Goal: Understand site structure: Understand site structure

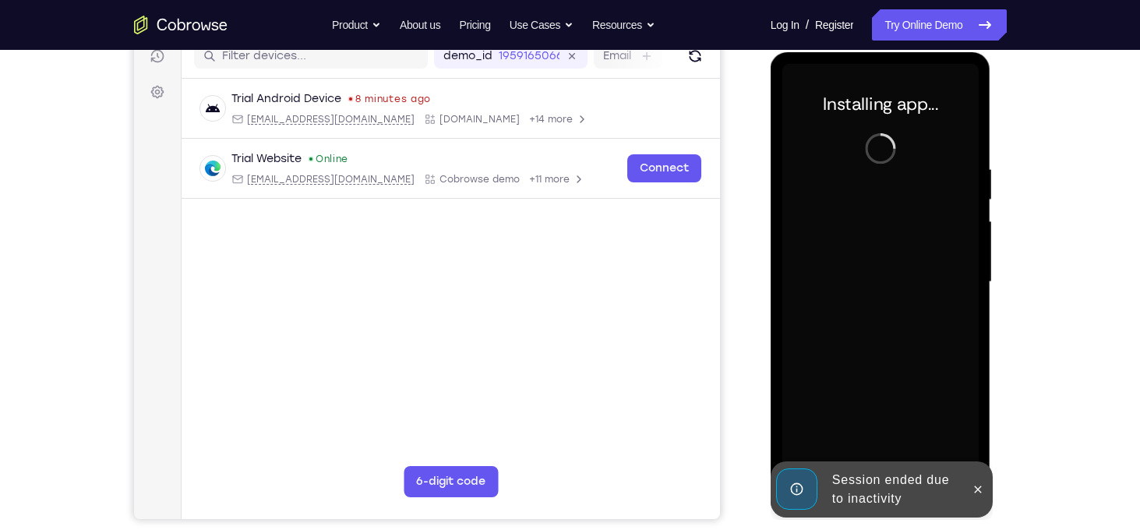
click at [991, 488] on div "Session ended due to inactivity" at bounding box center [882, 489] width 222 height 56
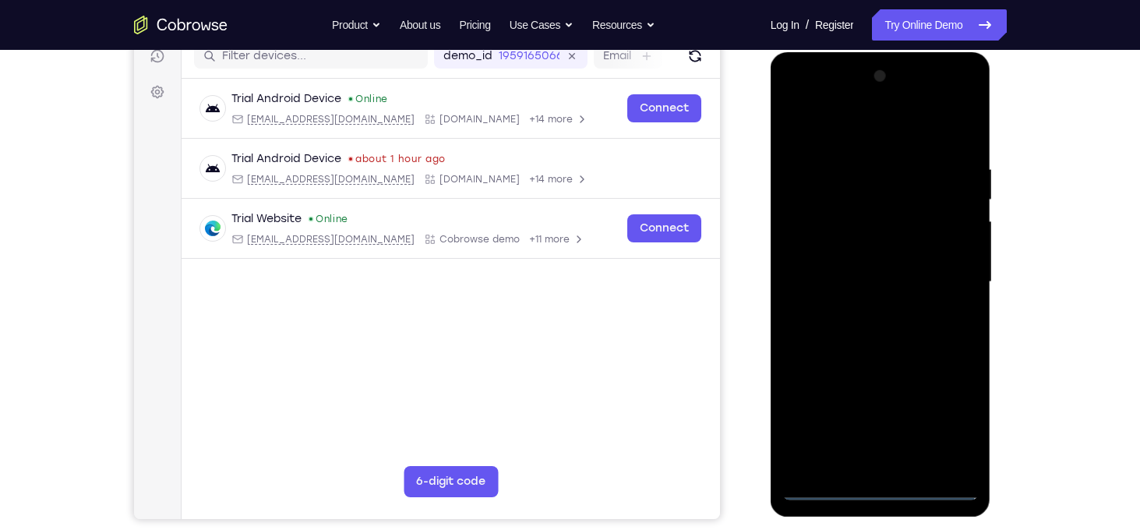
click at [867, 485] on div at bounding box center [880, 282] width 196 height 436
click at [950, 436] on div at bounding box center [880, 282] width 196 height 436
click at [940, 213] on div at bounding box center [880, 282] width 196 height 436
click at [882, 488] on div at bounding box center [880, 282] width 196 height 436
click at [963, 417] on div at bounding box center [880, 282] width 196 height 436
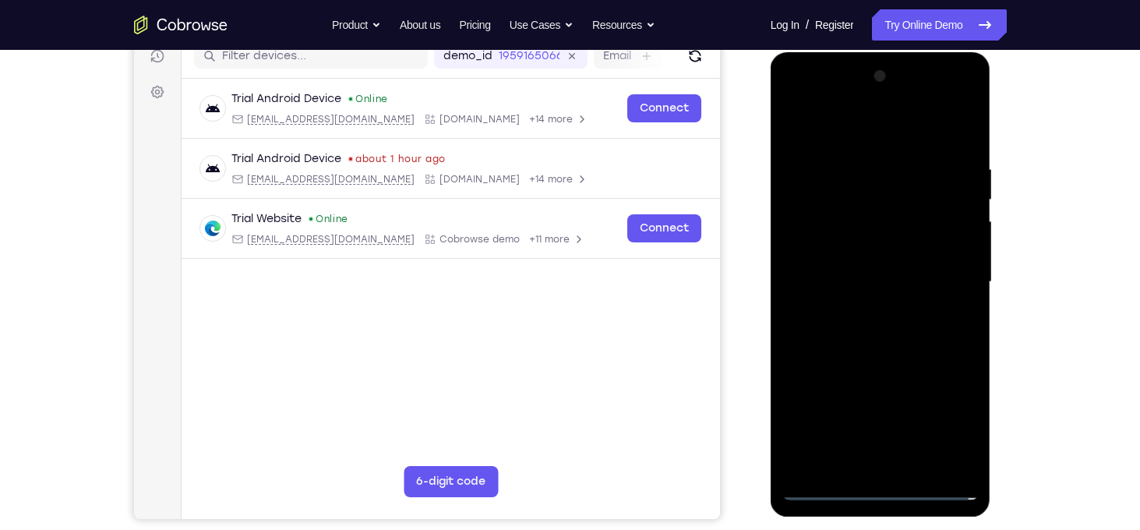
click at [1029, 270] on div "Your Support Agent Your Customer Web iOS Android Next Steps We’d be happy to gi…" at bounding box center [570, 358] width 997 height 1028
click at [861, 146] on div at bounding box center [880, 282] width 196 height 436
click at [855, 131] on div at bounding box center [880, 282] width 196 height 436
click at [952, 290] on div at bounding box center [880, 282] width 196 height 436
click at [866, 309] on div at bounding box center [880, 282] width 196 height 436
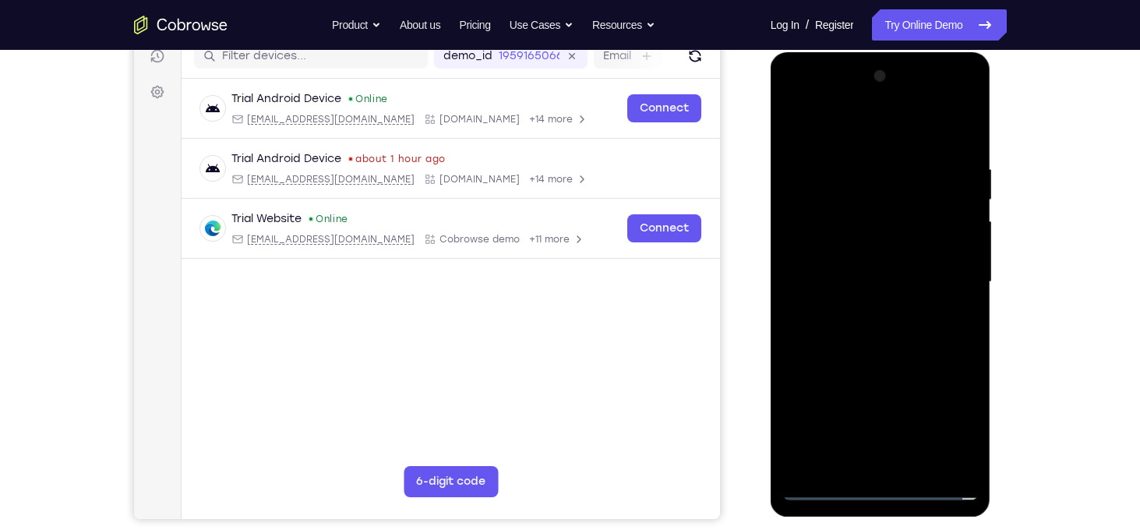
click at [876, 269] on div at bounding box center [880, 282] width 196 height 436
click at [839, 252] on div at bounding box center [880, 282] width 196 height 436
click at [882, 285] on div at bounding box center [880, 282] width 196 height 436
click at [855, 337] on div at bounding box center [880, 282] width 196 height 436
drag, startPoint x: 890, startPoint y: 130, endPoint x: 880, endPoint y: -79, distance: 209.1
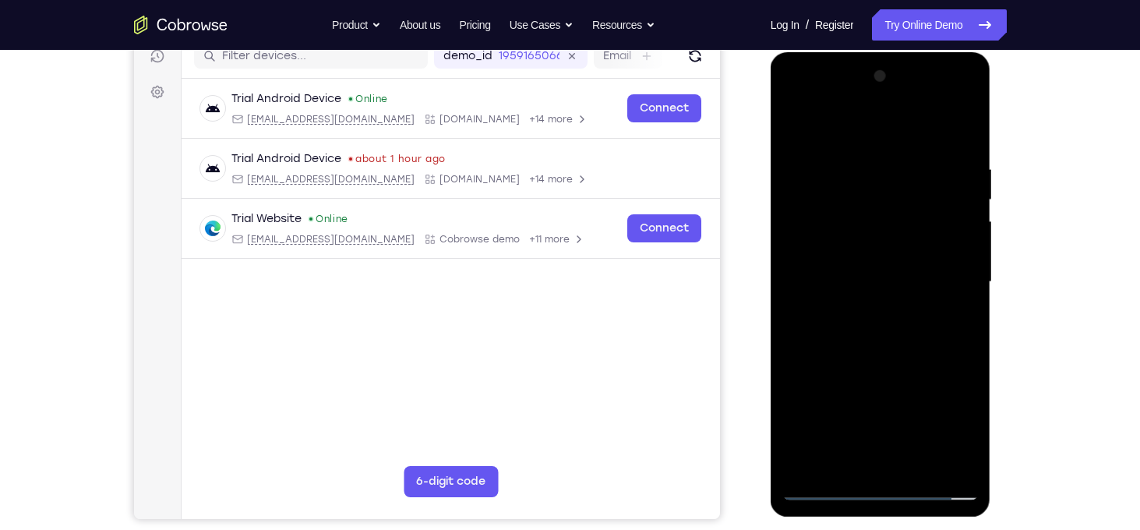
click at [880, 52] on html "Online web based iOS Simulators and Android Emulators. Run iPhone, iPad, Mobile…" at bounding box center [882, 285] width 222 height 467
click at [891, 323] on div at bounding box center [880, 282] width 196 height 436
click at [871, 333] on div at bounding box center [880, 282] width 196 height 436
click at [960, 149] on div at bounding box center [880, 282] width 196 height 436
click at [918, 465] on div at bounding box center [880, 282] width 196 height 436
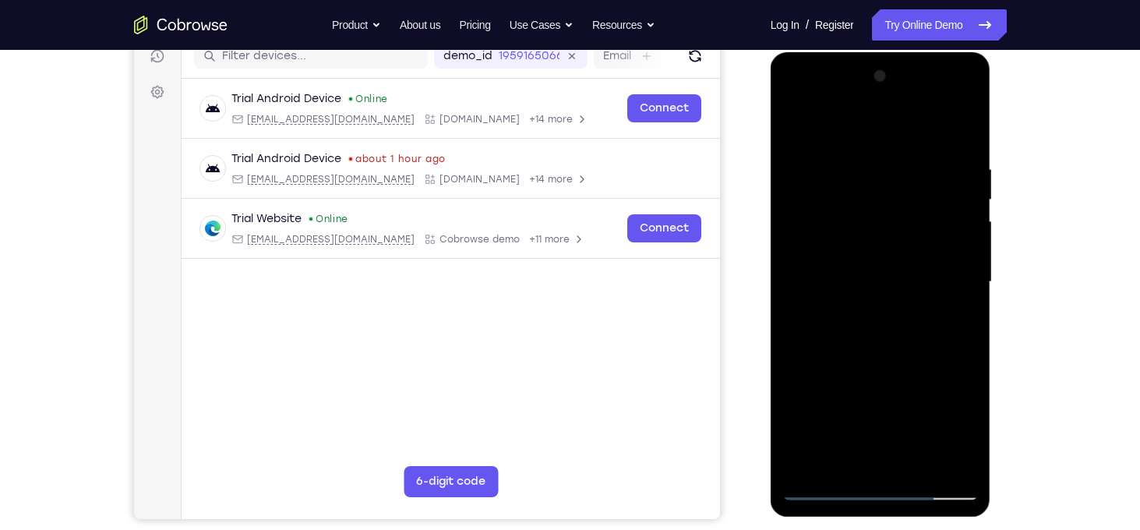
click at [905, 371] on div at bounding box center [880, 282] width 196 height 436
click at [802, 129] on div at bounding box center [880, 282] width 196 height 436
click at [965, 122] on div at bounding box center [880, 282] width 196 height 436
click at [799, 135] on div at bounding box center [880, 282] width 196 height 436
click at [914, 468] on div at bounding box center [880, 282] width 196 height 436
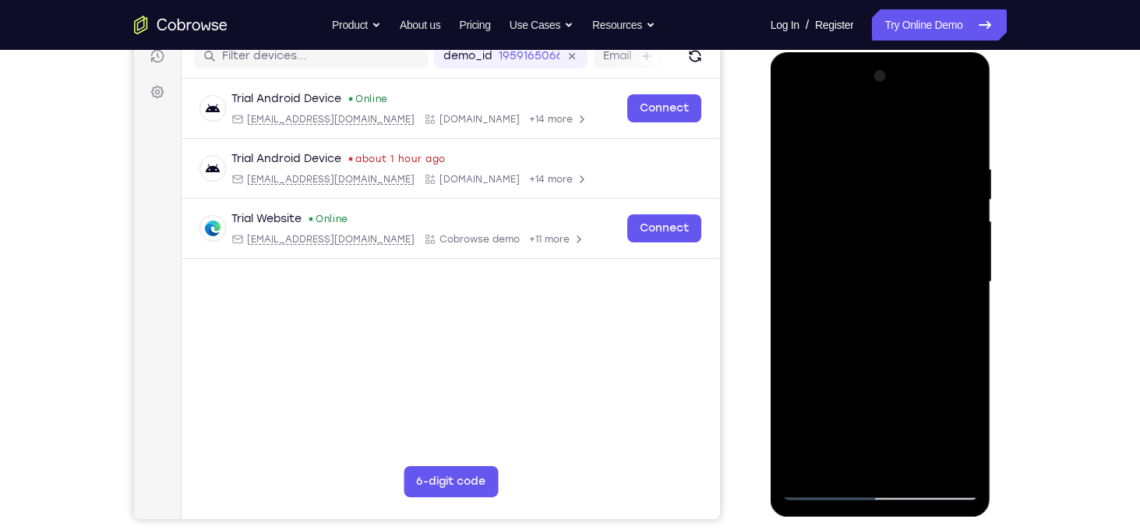
click at [801, 122] on div at bounding box center [880, 282] width 196 height 436
click at [926, 464] on div at bounding box center [880, 282] width 196 height 436
click at [911, 245] on div at bounding box center [880, 282] width 196 height 436
click at [897, 238] on div at bounding box center [880, 282] width 196 height 436
click at [861, 456] on div at bounding box center [880, 282] width 196 height 436
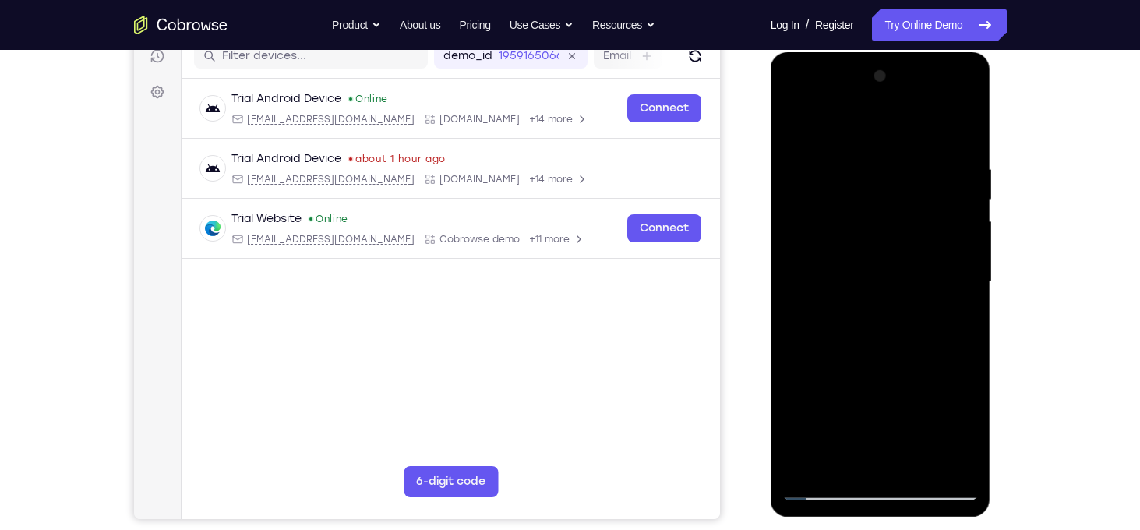
click at [957, 322] on div at bounding box center [880, 282] width 196 height 436
click at [958, 316] on div at bounding box center [880, 282] width 196 height 436
drag, startPoint x: 970, startPoint y: 231, endPoint x: 992, endPoint y: 88, distance: 145.0
click at [992, 88] on div at bounding box center [882, 285] width 222 height 467
click at [835, 316] on div at bounding box center [880, 282] width 196 height 436
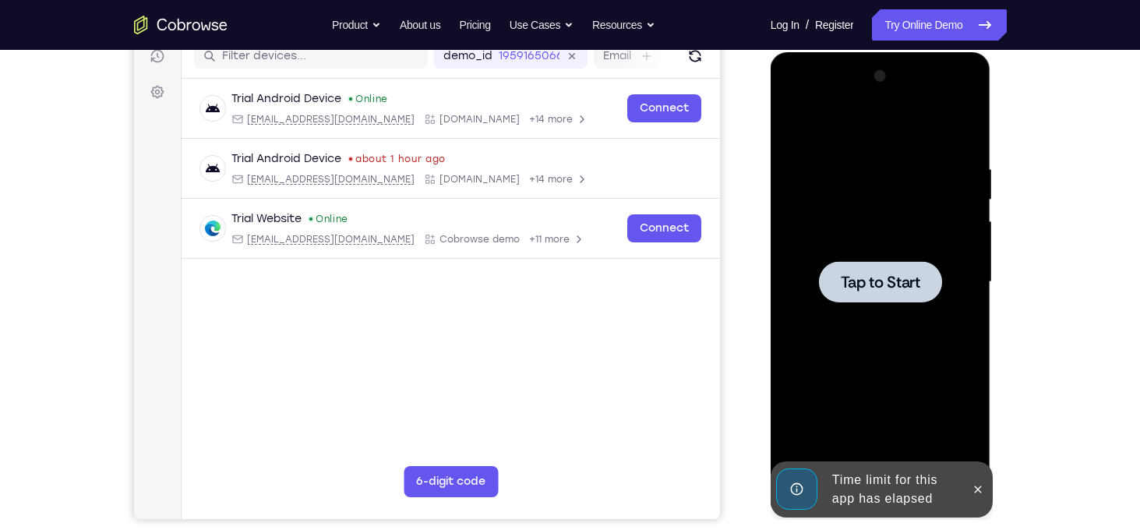
click at [835, 316] on div at bounding box center [880, 282] width 196 height 436
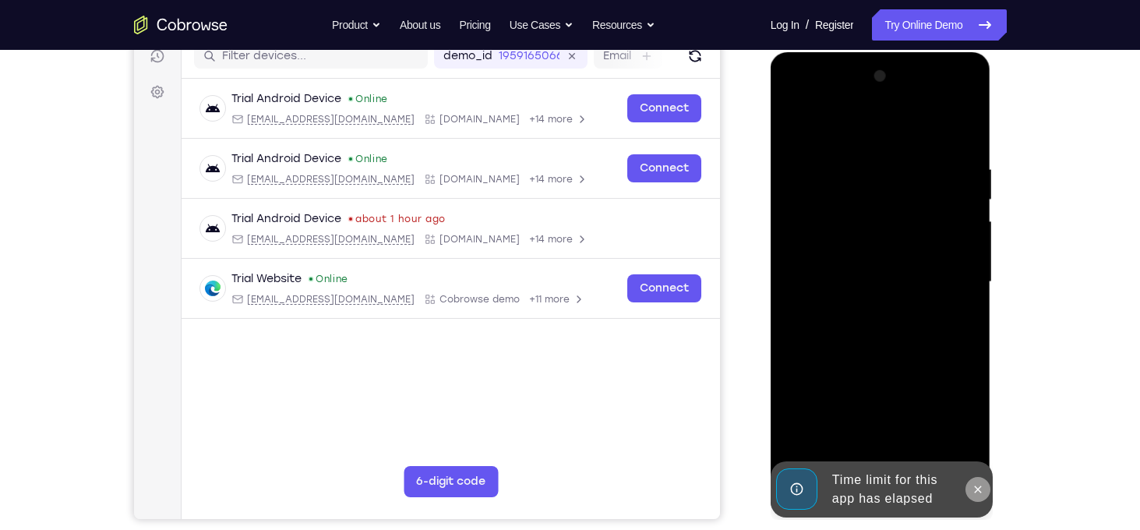
click at [972, 484] on icon at bounding box center [978, 489] width 12 height 12
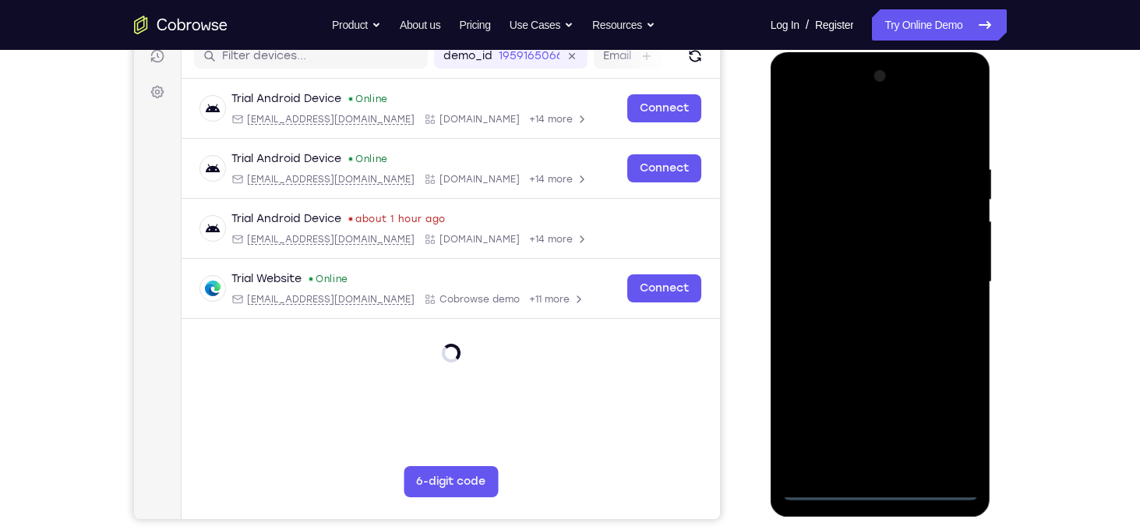
click at [884, 488] on div at bounding box center [880, 282] width 196 height 436
click at [963, 432] on div at bounding box center [880, 282] width 196 height 436
click at [887, 127] on div at bounding box center [880, 282] width 196 height 436
click at [871, 139] on div at bounding box center [880, 282] width 196 height 436
click at [936, 283] on div at bounding box center [880, 282] width 196 height 436
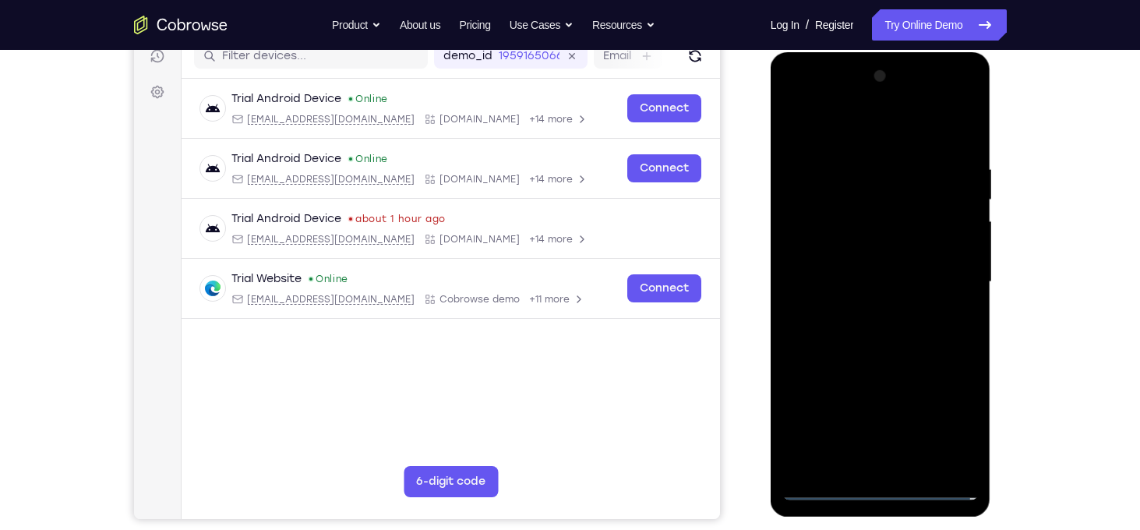
click at [862, 309] on div at bounding box center [880, 282] width 196 height 436
click at [874, 270] on div at bounding box center [880, 282] width 196 height 436
click at [838, 252] on div at bounding box center [880, 282] width 196 height 436
click at [811, 248] on div at bounding box center [880, 282] width 196 height 436
click at [849, 279] on div at bounding box center [880, 282] width 196 height 436
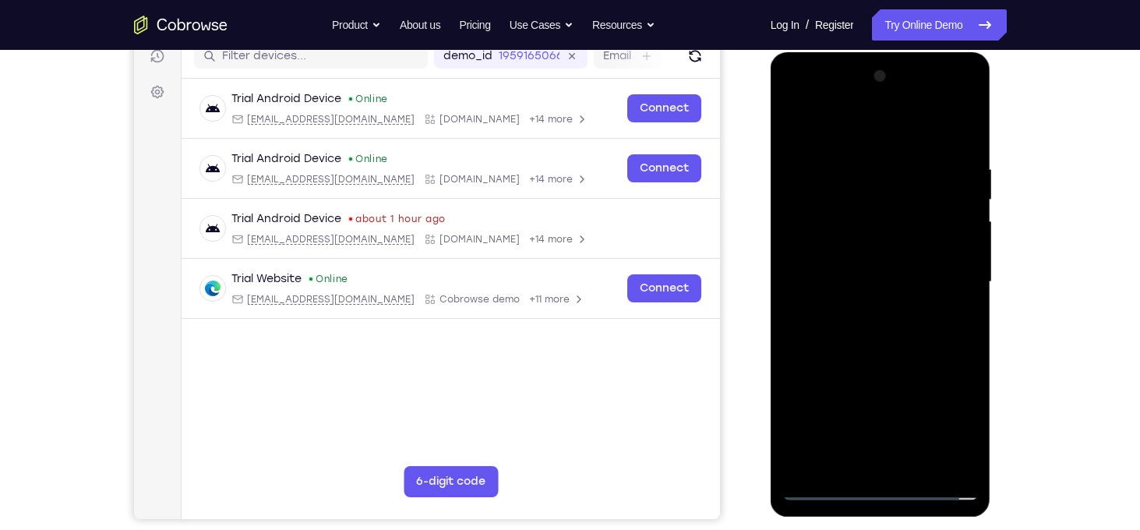
click at [940, 334] on div at bounding box center [880, 282] width 196 height 436
click at [915, 333] on div at bounding box center [880, 282] width 196 height 436
click at [964, 135] on div at bounding box center [880, 282] width 196 height 436
click at [917, 459] on div at bounding box center [880, 282] width 196 height 436
click at [883, 362] on div at bounding box center [880, 282] width 196 height 436
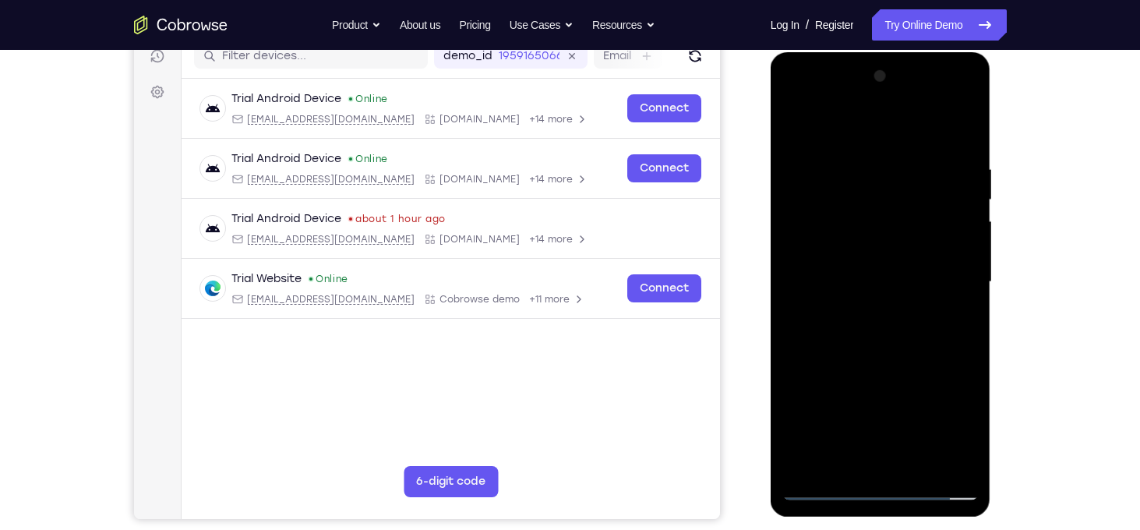
click at [911, 245] on div at bounding box center [880, 282] width 196 height 436
click at [861, 459] on div at bounding box center [880, 282] width 196 height 436
click at [870, 321] on div at bounding box center [880, 282] width 196 height 436
click at [947, 323] on div at bounding box center [880, 282] width 196 height 436
click at [953, 323] on div at bounding box center [880, 282] width 196 height 436
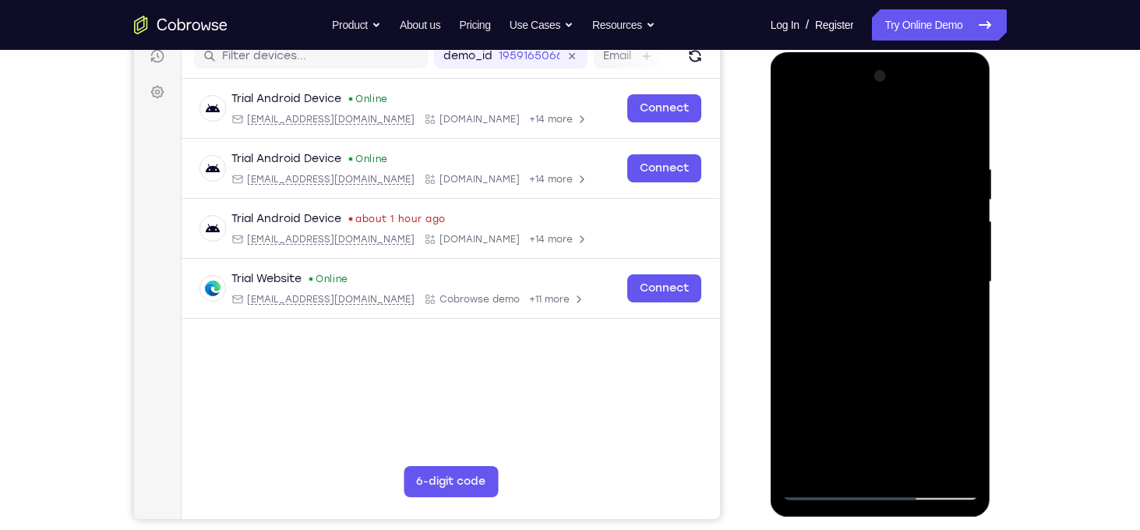
click at [869, 319] on div at bounding box center [880, 282] width 196 height 436
click at [817, 321] on div at bounding box center [880, 282] width 196 height 436
click at [867, 319] on div at bounding box center [880, 282] width 196 height 436
click at [954, 321] on div at bounding box center [880, 282] width 196 height 436
click at [954, 319] on div at bounding box center [880, 282] width 196 height 436
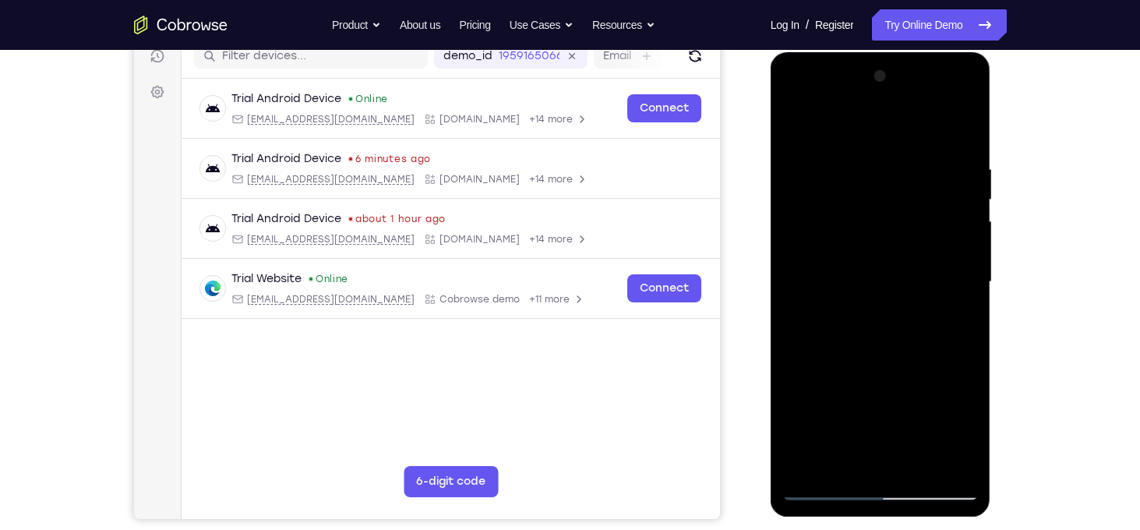
click at [856, 327] on div at bounding box center [880, 282] width 196 height 436
click at [838, 266] on div at bounding box center [880, 282] width 196 height 436
click at [871, 404] on div at bounding box center [880, 282] width 196 height 436
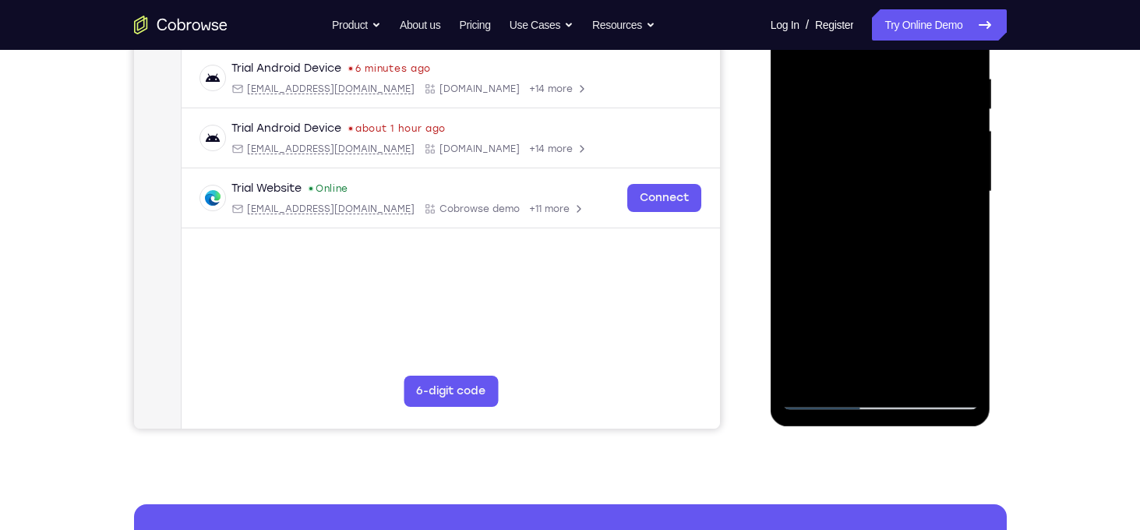
scroll to position [277, 0]
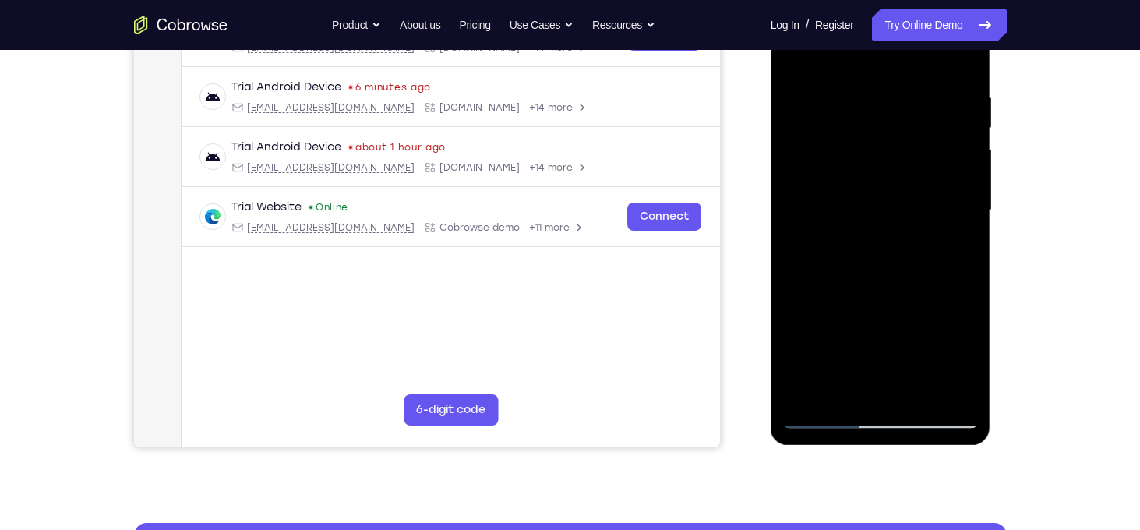
click at [961, 249] on div at bounding box center [880, 210] width 196 height 436
click at [864, 249] on div at bounding box center [880, 210] width 196 height 436
click at [955, 252] on div at bounding box center [880, 210] width 196 height 436
click at [871, 248] on div at bounding box center [880, 210] width 196 height 436
click at [869, 242] on div at bounding box center [880, 210] width 196 height 436
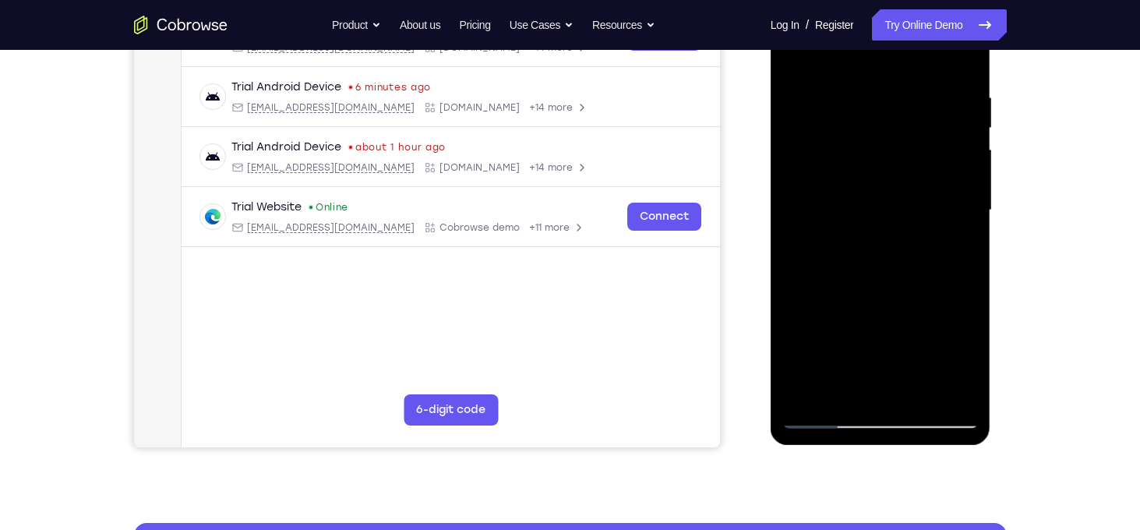
click at [867, 251] on div at bounding box center [880, 210] width 196 height 436
click at [847, 242] on div at bounding box center [880, 210] width 196 height 436
click at [960, 243] on div at bounding box center [880, 210] width 196 height 436
click at [859, 252] on div at bounding box center [880, 210] width 196 height 436
click at [950, 251] on div at bounding box center [880, 210] width 196 height 436
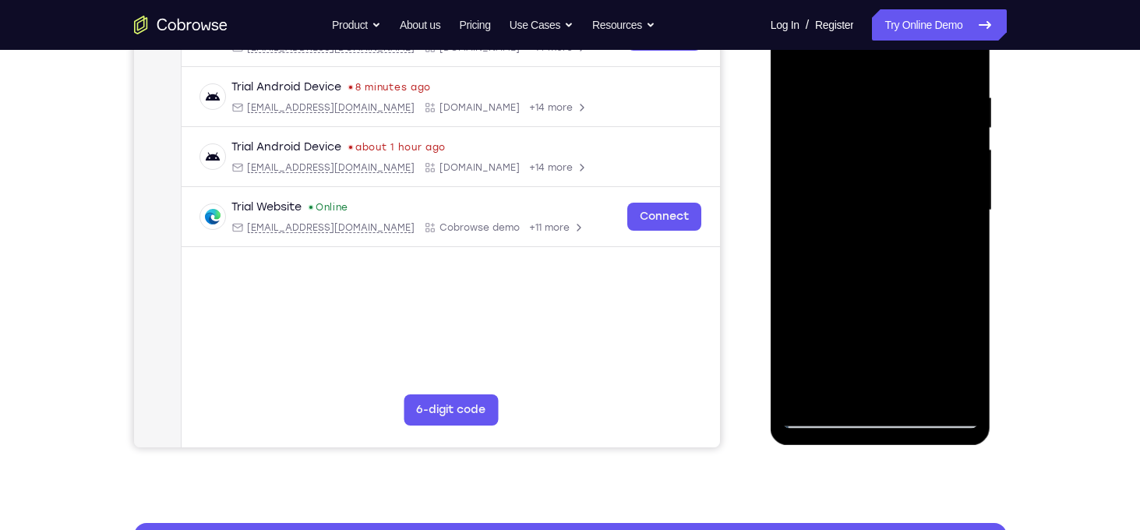
click at [947, 254] on div at bounding box center [880, 210] width 196 height 436
drag, startPoint x: 857, startPoint y: 159, endPoint x: 859, endPoint y: 124, distance: 35.1
click at [859, 124] on div at bounding box center [880, 210] width 196 height 436
click at [860, 252] on div at bounding box center [880, 210] width 196 height 436
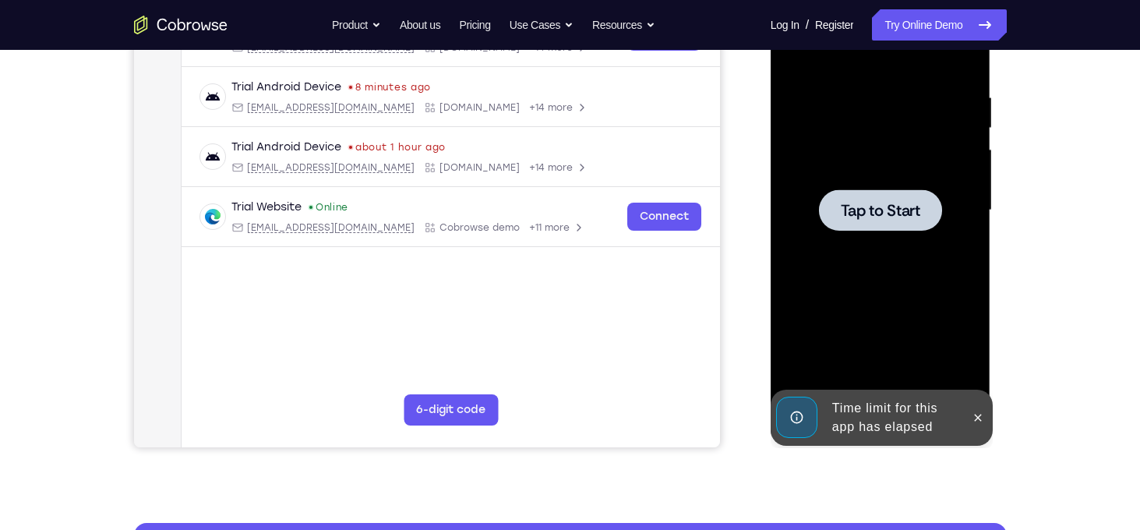
click at [860, 252] on div at bounding box center [880, 210] width 196 height 436
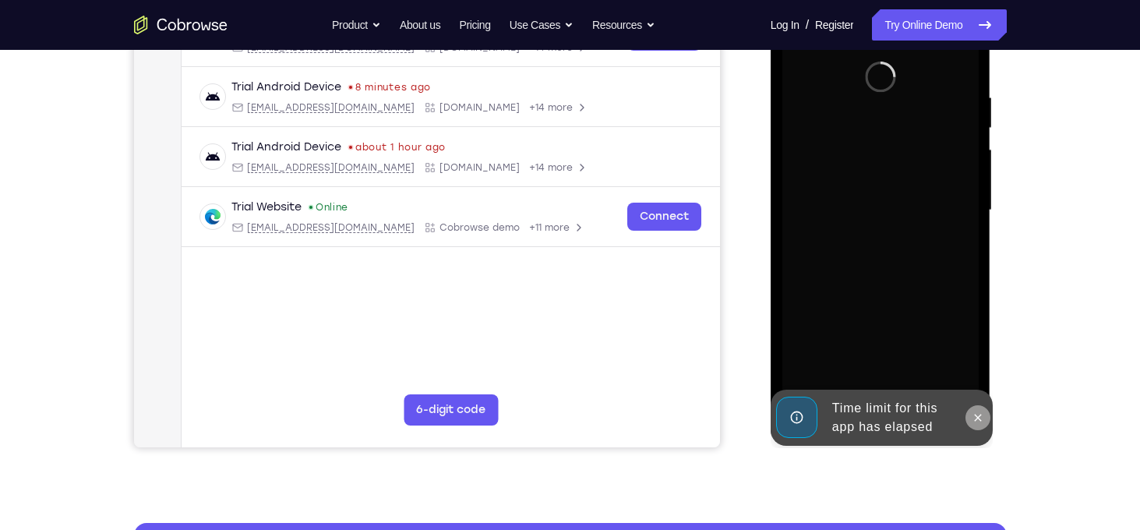
click at [979, 421] on icon at bounding box center [978, 417] width 12 height 12
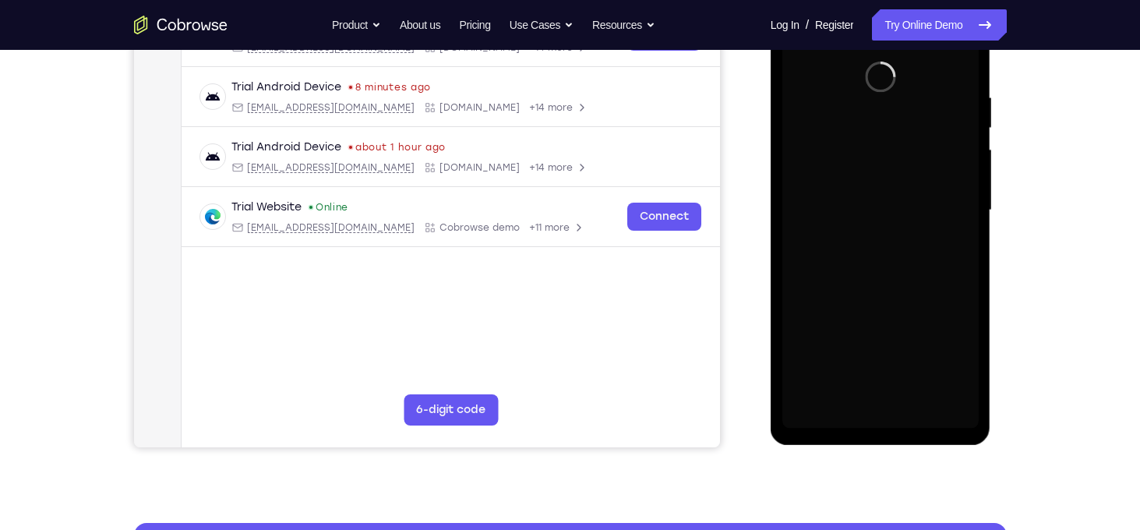
scroll to position [227, 0]
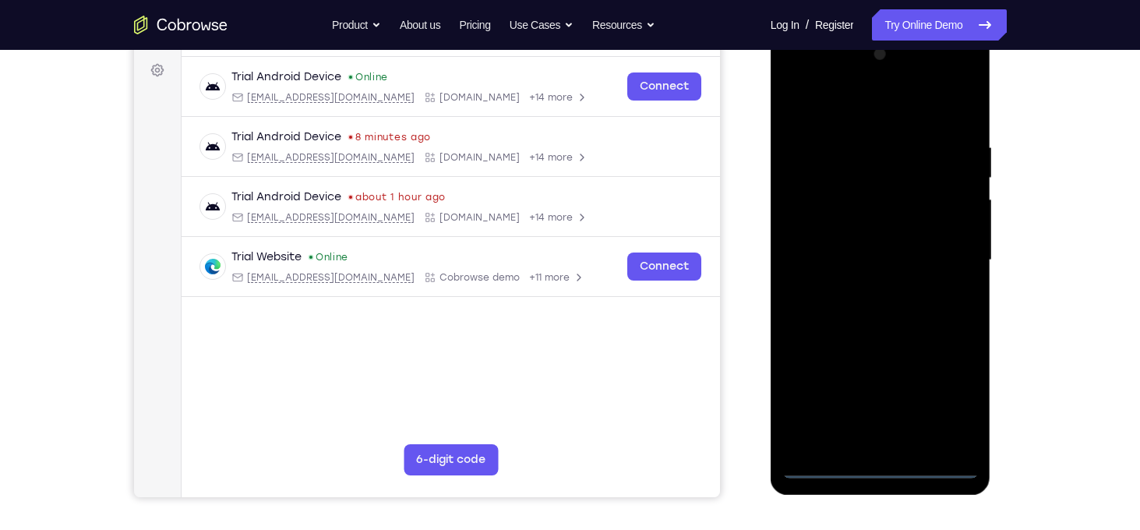
click at [880, 463] on div at bounding box center [880, 260] width 196 height 436
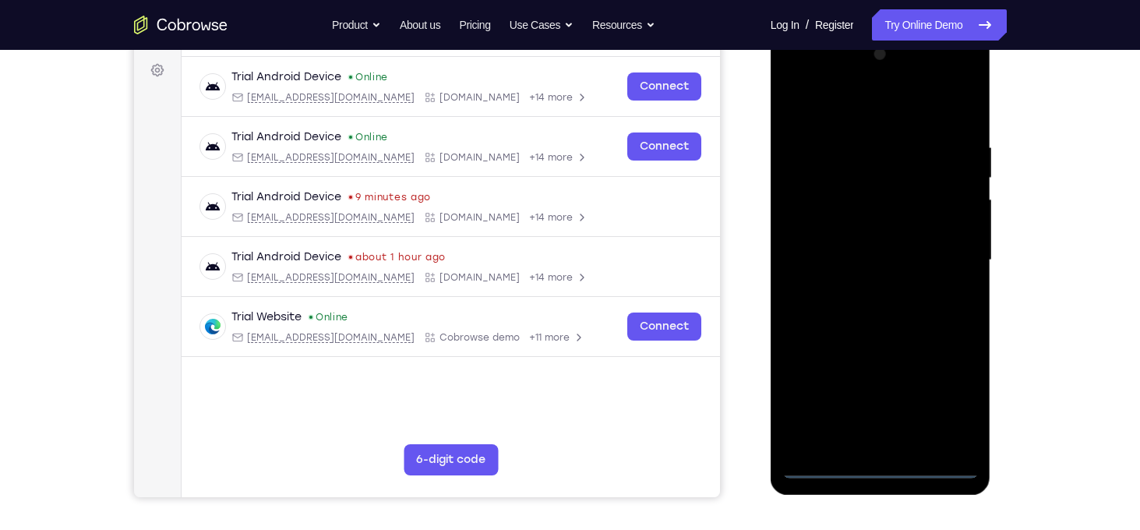
click at [954, 408] on div at bounding box center [880, 260] width 196 height 436
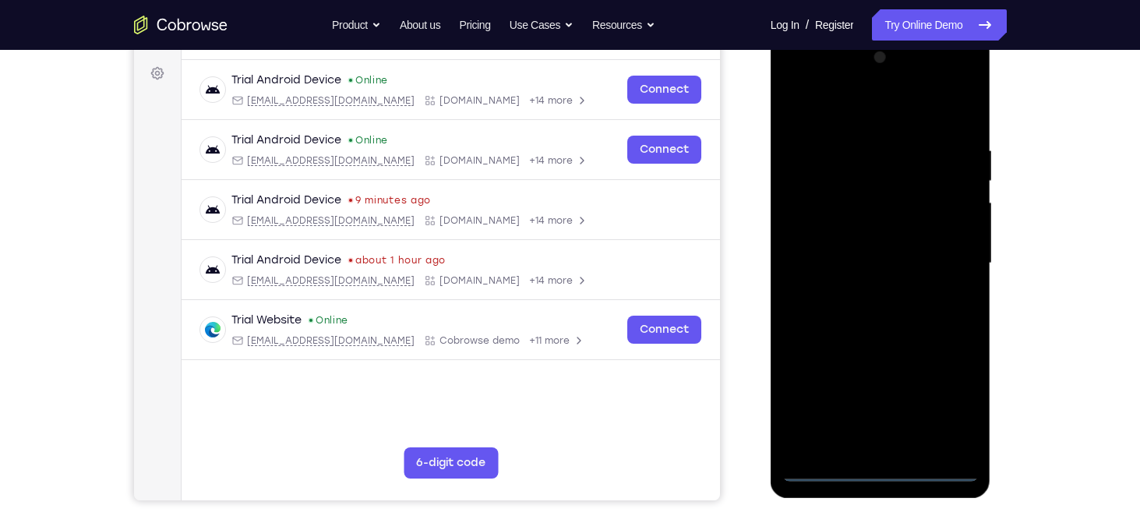
scroll to position [224, 0]
click at [851, 122] on div at bounding box center [880, 263] width 196 height 436
click at [940, 257] on div at bounding box center [880, 263] width 196 height 436
click at [862, 294] on div at bounding box center [880, 263] width 196 height 436
click at [853, 254] on div at bounding box center [880, 263] width 196 height 436
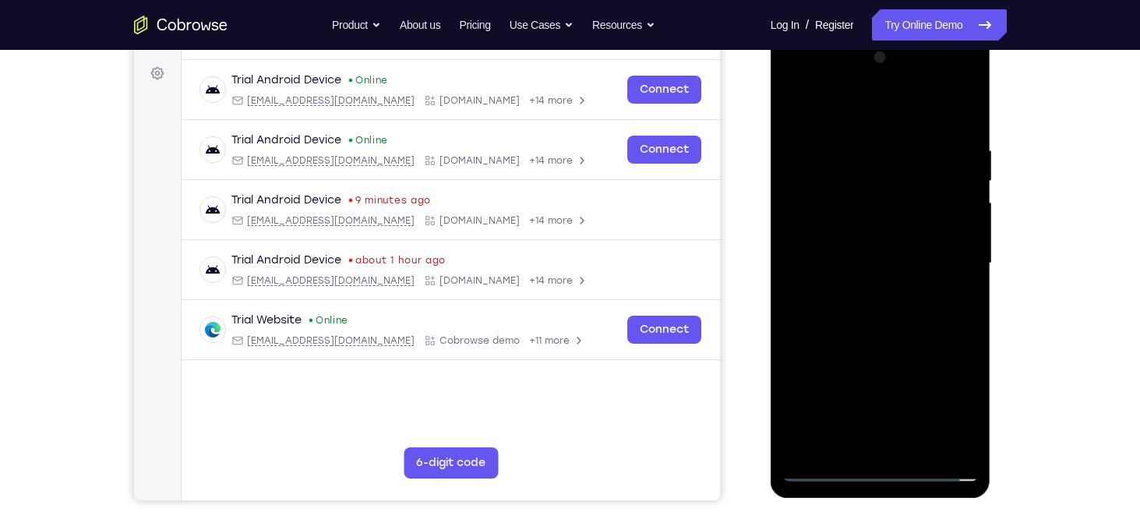
click at [816, 235] on div at bounding box center [880, 263] width 196 height 436
click at [832, 256] on div at bounding box center [880, 263] width 196 height 436
click at [866, 312] on div at bounding box center [880, 263] width 196 height 436
click at [958, 121] on div at bounding box center [880, 263] width 196 height 436
click at [922, 446] on div at bounding box center [880, 263] width 196 height 436
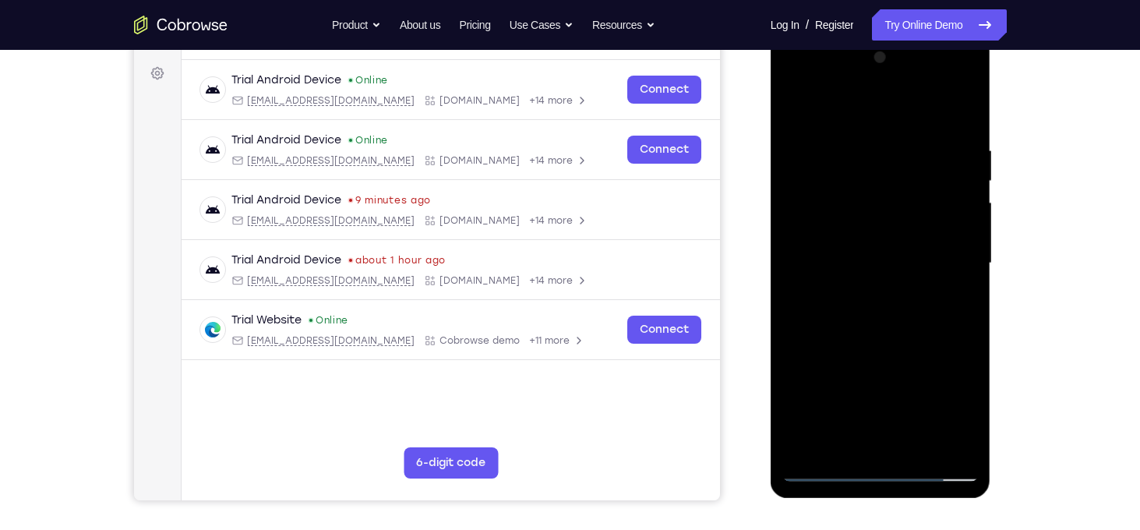
click at [873, 344] on div at bounding box center [880, 263] width 196 height 436
click at [866, 216] on div at bounding box center [880, 263] width 196 height 436
click at [956, 302] on div at bounding box center [880, 263] width 196 height 436
drag, startPoint x: 900, startPoint y: 159, endPoint x: 901, endPoint y: 210, distance: 51.4
click at [901, 210] on div at bounding box center [880, 263] width 196 height 436
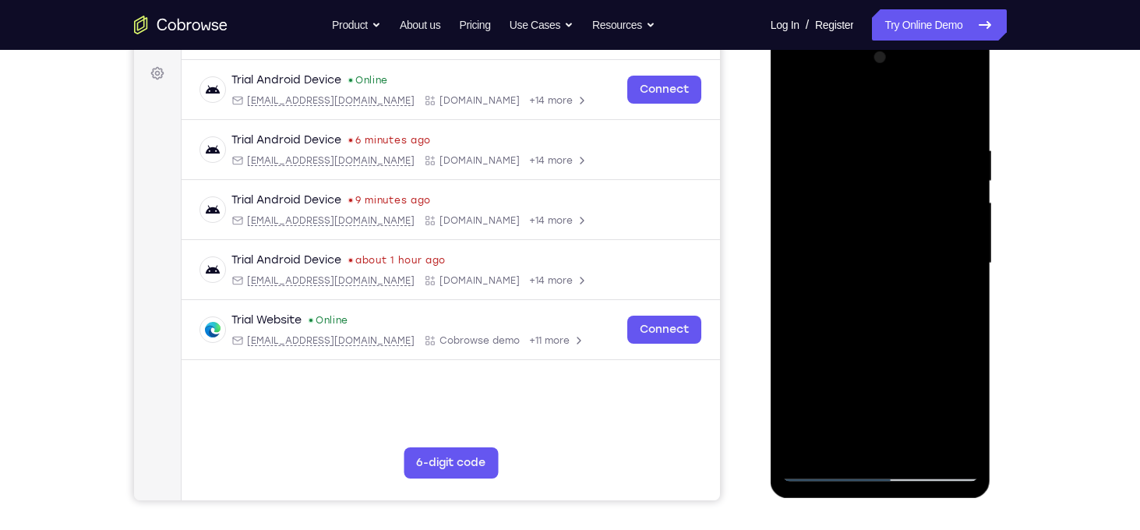
drag, startPoint x: 923, startPoint y: 203, endPoint x: 917, endPoint y: 242, distance: 39.4
click at [917, 242] on div at bounding box center [880, 263] width 196 height 436
drag, startPoint x: 917, startPoint y: 178, endPoint x: 916, endPoint y: 258, distance: 80.2
click at [916, 258] on div at bounding box center [880, 263] width 196 height 436
click at [929, 210] on div at bounding box center [880, 263] width 196 height 436
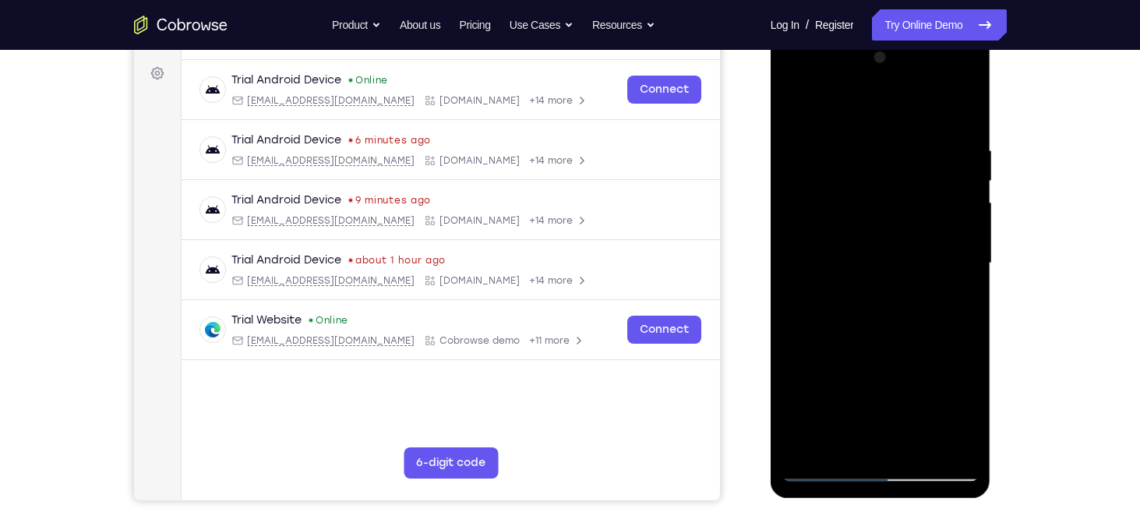
click at [892, 219] on div at bounding box center [880, 263] width 196 height 436
click at [903, 216] on div at bounding box center [880, 263] width 196 height 436
click at [862, 197] on div at bounding box center [880, 263] width 196 height 436
drag, startPoint x: 941, startPoint y: 190, endPoint x: 922, endPoint y: 277, distance: 89.2
click at [922, 277] on div at bounding box center [880, 263] width 196 height 436
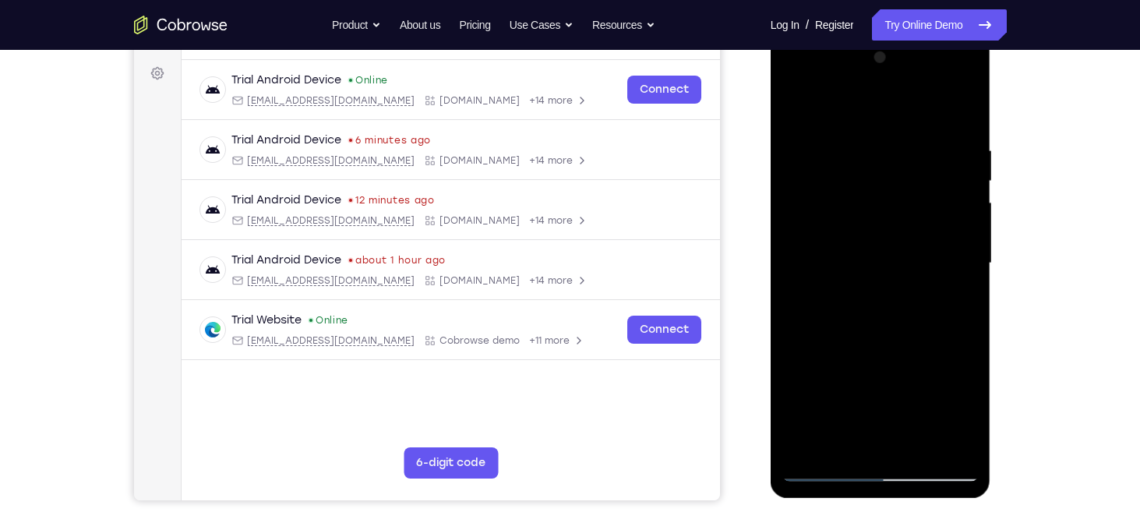
drag, startPoint x: 926, startPoint y: 263, endPoint x: 917, endPoint y: 337, distance: 74.6
click at [917, 337] on div at bounding box center [880, 263] width 196 height 436
drag, startPoint x: 834, startPoint y: 248, endPoint x: 830, endPoint y: 305, distance: 57.8
click at [830, 305] on div at bounding box center [880, 263] width 196 height 436
drag, startPoint x: 902, startPoint y: 223, endPoint x: 919, endPoint y: 143, distance: 81.1
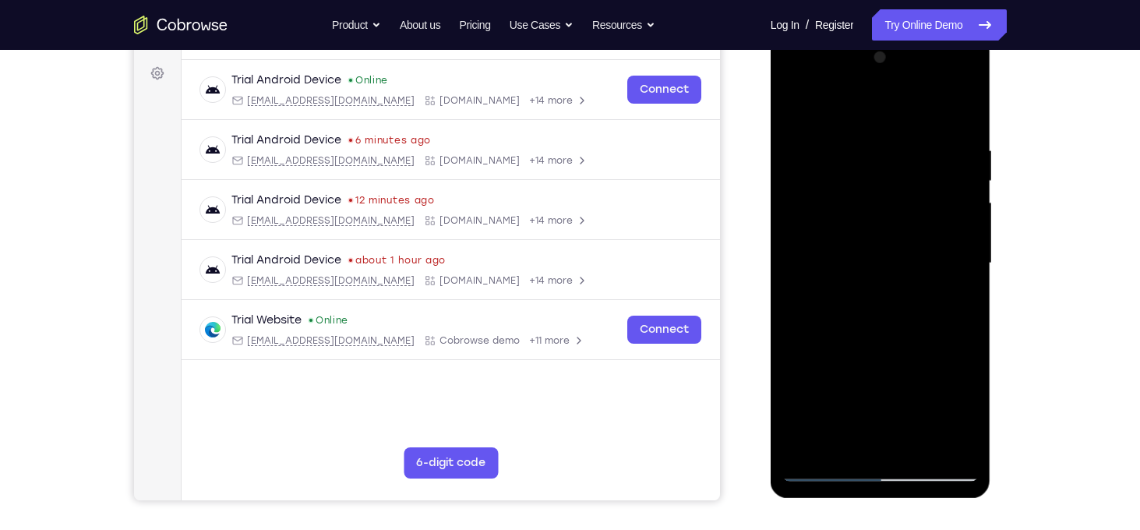
click at [919, 143] on div at bounding box center [880, 263] width 196 height 436
drag, startPoint x: 915, startPoint y: 231, endPoint x: 916, endPoint y: 294, distance: 63.1
click at [916, 294] on div at bounding box center [880, 263] width 196 height 436
drag, startPoint x: 931, startPoint y: 343, endPoint x: 940, endPoint y: 230, distance: 113.3
click at [940, 230] on div at bounding box center [880, 263] width 196 height 436
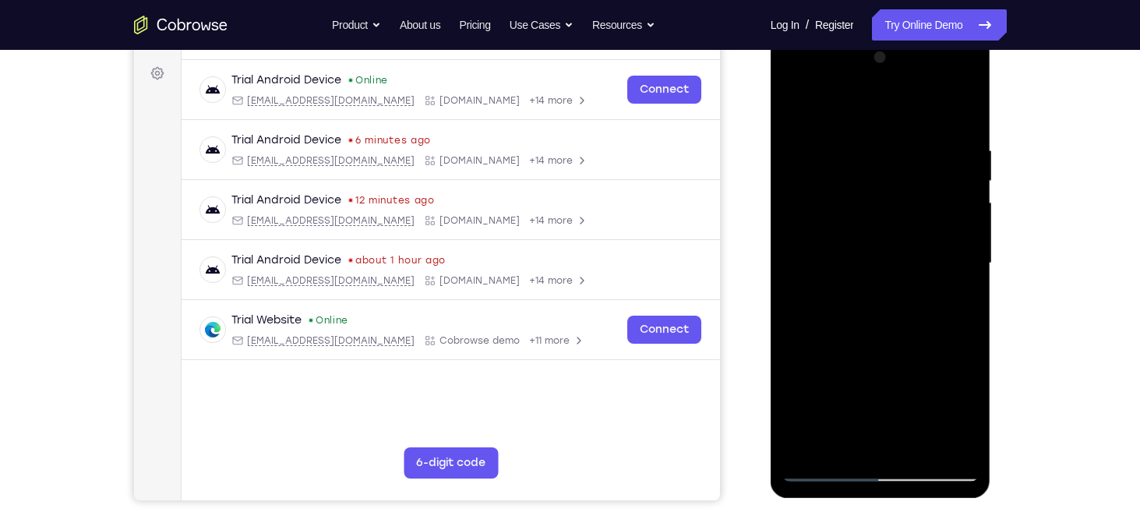
drag, startPoint x: 947, startPoint y: 311, endPoint x: 944, endPoint y: 153, distance: 158.2
click at [944, 153] on div at bounding box center [880, 263] width 196 height 436
drag, startPoint x: 958, startPoint y: 302, endPoint x: 962, endPoint y: 117, distance: 185.5
click at [962, 117] on div at bounding box center [880, 263] width 196 height 436
drag, startPoint x: 922, startPoint y: 270, endPoint x: 922, endPoint y: 193, distance: 76.3
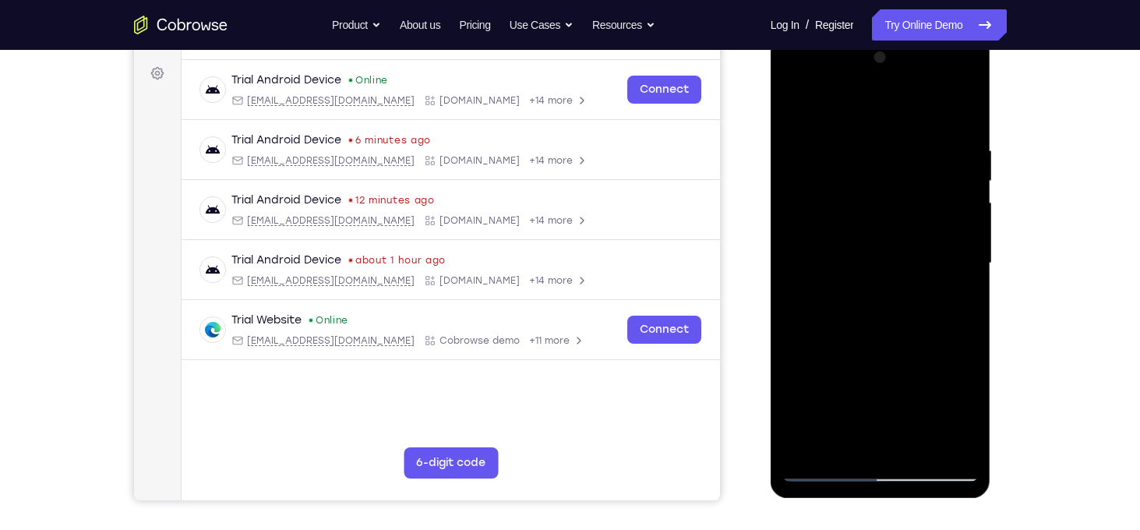
click at [922, 193] on div at bounding box center [880, 263] width 196 height 436
drag, startPoint x: 940, startPoint y: 164, endPoint x: 938, endPoint y: 183, distance: 18.8
click at [938, 183] on div at bounding box center [880, 263] width 196 height 436
drag, startPoint x: 950, startPoint y: 188, endPoint x: 941, endPoint y: 221, distance: 34.8
click at [941, 221] on div at bounding box center [880, 263] width 196 height 436
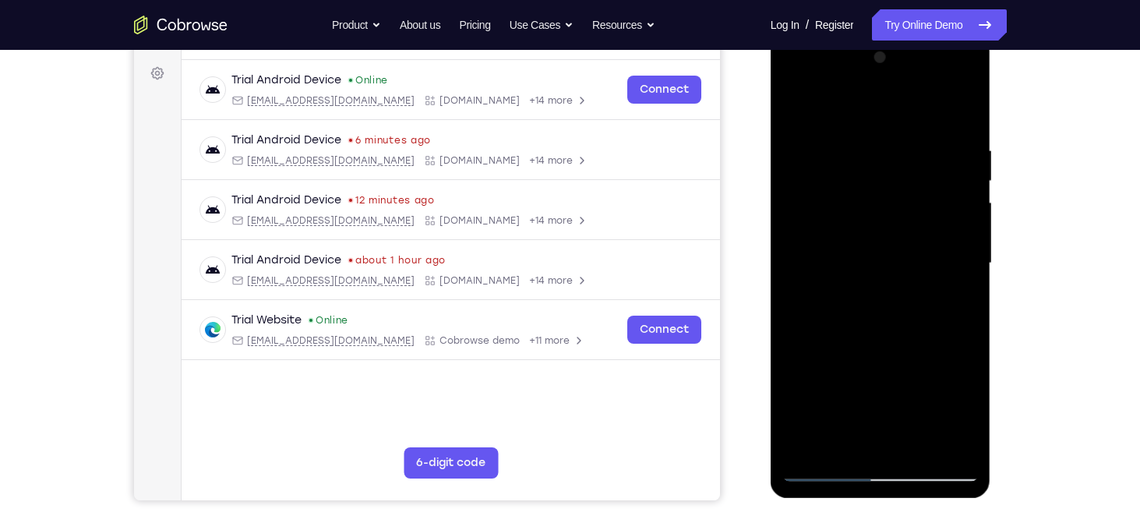
drag, startPoint x: 941, startPoint y: 221, endPoint x: 947, endPoint y: 65, distance: 155.9
click at [947, 65] on div at bounding box center [880, 263] width 196 height 436
click at [797, 104] on div at bounding box center [880, 263] width 196 height 436
click at [798, 106] on div at bounding box center [880, 263] width 196 height 436
click at [921, 449] on div at bounding box center [880, 263] width 196 height 436
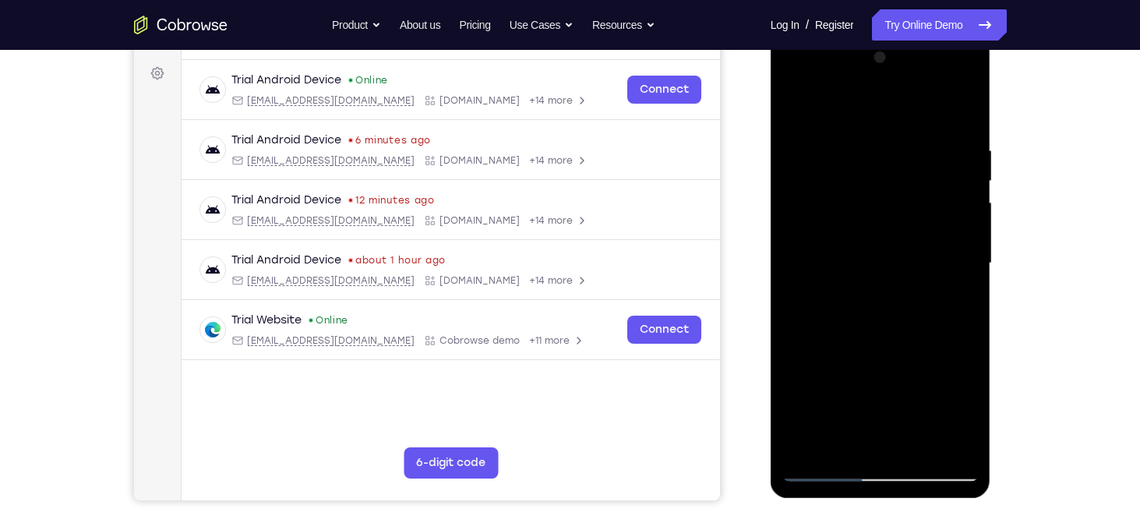
click at [886, 128] on div at bounding box center [880, 263] width 196 height 436
click at [802, 106] on div at bounding box center [880, 263] width 196 height 436
click at [914, 447] on div at bounding box center [880, 263] width 196 height 436
click at [877, 125] on div at bounding box center [880, 263] width 196 height 436
click at [898, 165] on div at bounding box center [880, 263] width 196 height 436
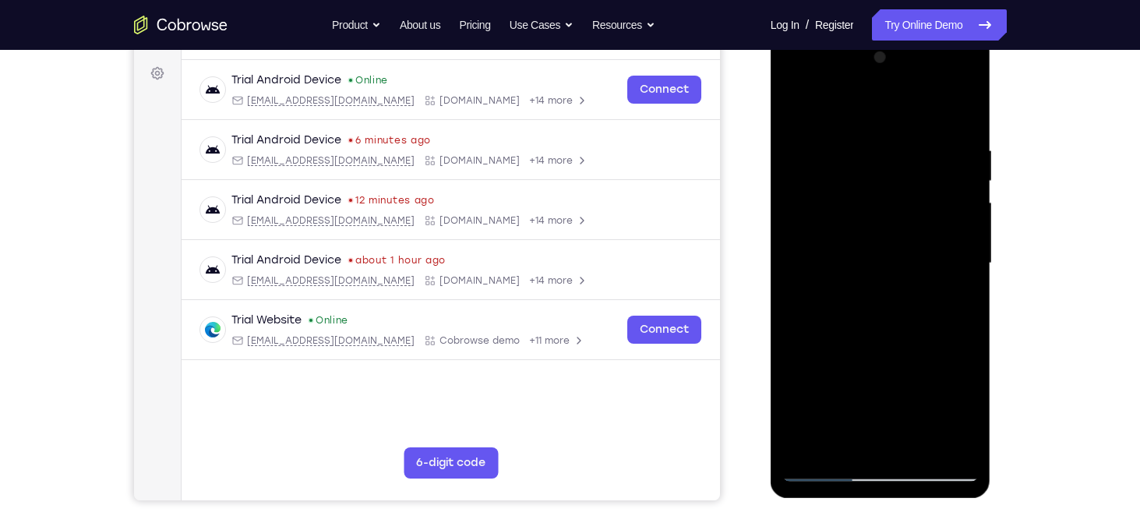
click at [855, 436] on div at bounding box center [880, 263] width 196 height 436
click at [956, 301] on div at bounding box center [880, 263] width 196 height 436
click at [792, 108] on div at bounding box center [880, 263] width 196 height 436
click at [800, 104] on div at bounding box center [880, 263] width 196 height 436
click at [916, 446] on div at bounding box center [880, 263] width 196 height 436
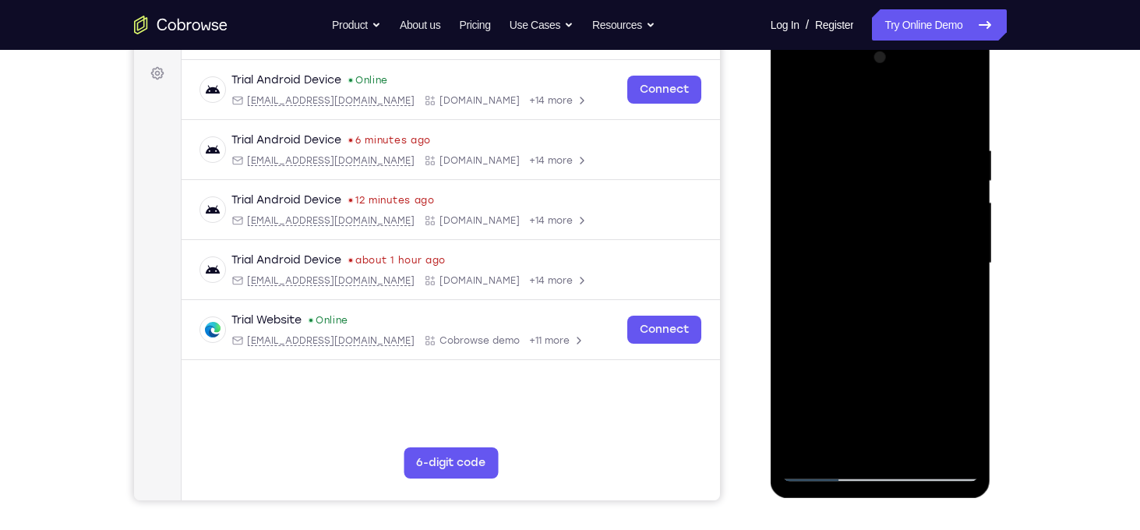
click at [799, 102] on div at bounding box center [880, 263] width 196 height 436
drag, startPoint x: 936, startPoint y: 143, endPoint x: 806, endPoint y: 137, distance: 131.0
click at [806, 137] on div at bounding box center [880, 263] width 196 height 436
drag, startPoint x: 928, startPoint y: 135, endPoint x: 831, endPoint y: 145, distance: 97.1
click at [831, 145] on div at bounding box center [880, 263] width 196 height 436
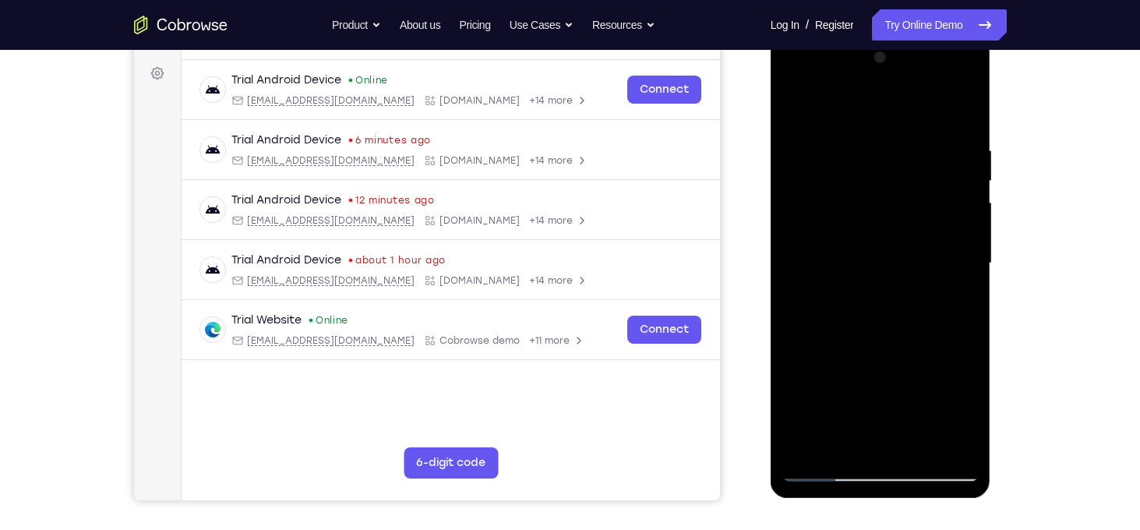
drag, startPoint x: 896, startPoint y: 149, endPoint x: 820, endPoint y: 144, distance: 76.5
click at [820, 144] on div at bounding box center [880, 263] width 196 height 436
click at [890, 149] on div at bounding box center [880, 263] width 196 height 436
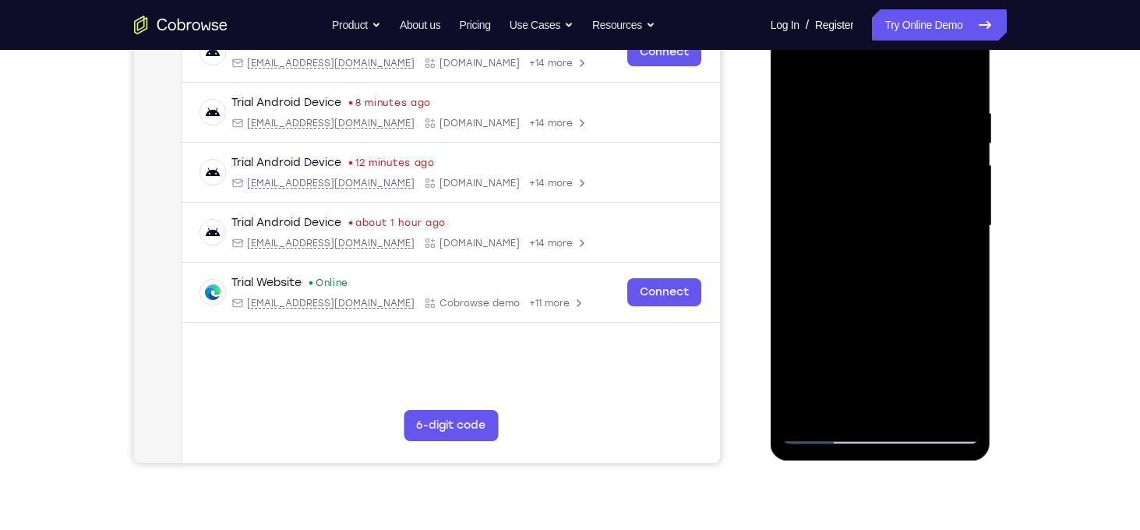
scroll to position [233, 0]
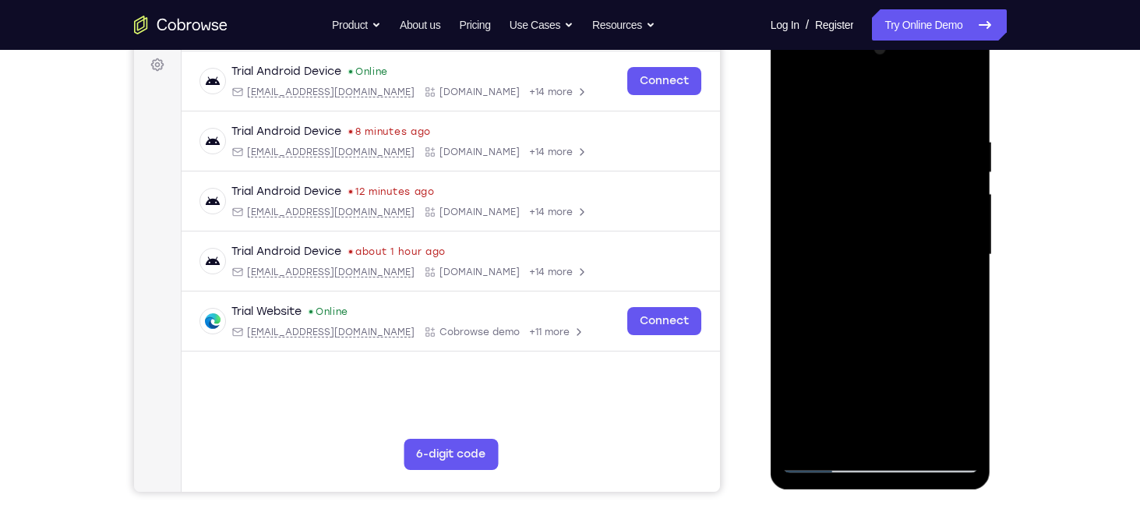
click at [968, 164] on div at bounding box center [880, 255] width 196 height 436
click at [964, 163] on div at bounding box center [880, 255] width 196 height 436
click at [971, 158] on div at bounding box center [880, 255] width 196 height 436
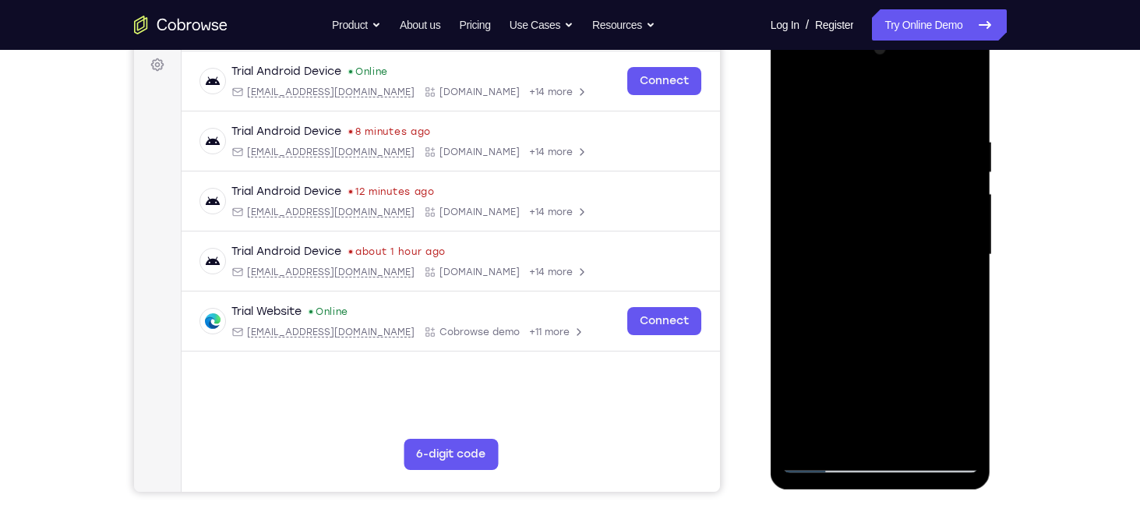
click at [962, 189] on div at bounding box center [880, 255] width 196 height 436
click at [966, 154] on div at bounding box center [880, 255] width 196 height 436
click at [784, 218] on div at bounding box center [880, 255] width 196 height 436
click at [795, 211] on div at bounding box center [880, 255] width 196 height 436
click at [976, 206] on div at bounding box center [880, 255] width 196 height 436
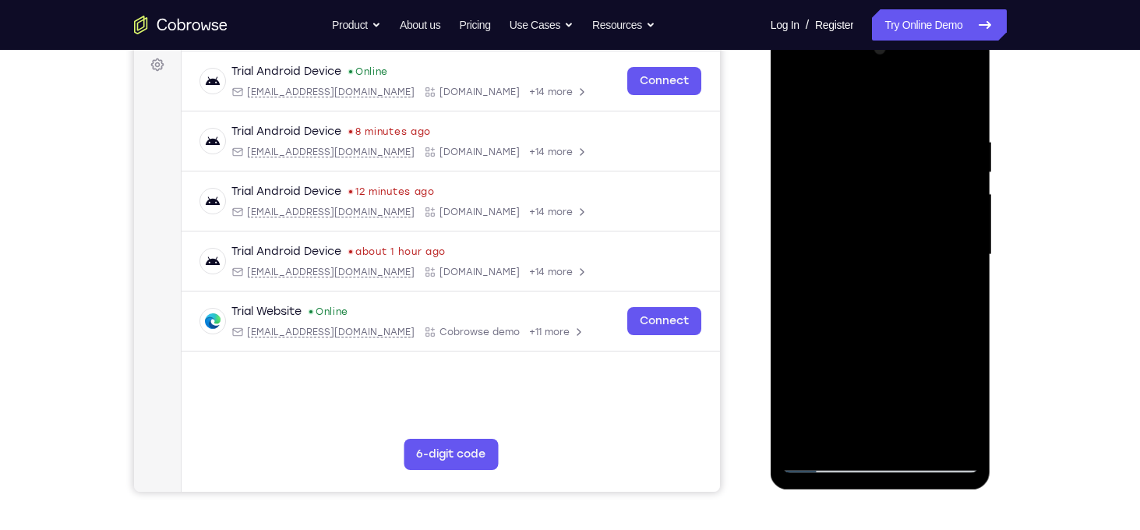
click at [968, 217] on div at bounding box center [880, 255] width 196 height 436
click at [957, 101] on div at bounding box center [880, 255] width 196 height 436
drag, startPoint x: 946, startPoint y: 239, endPoint x: 930, endPoint y: 125, distance: 114.8
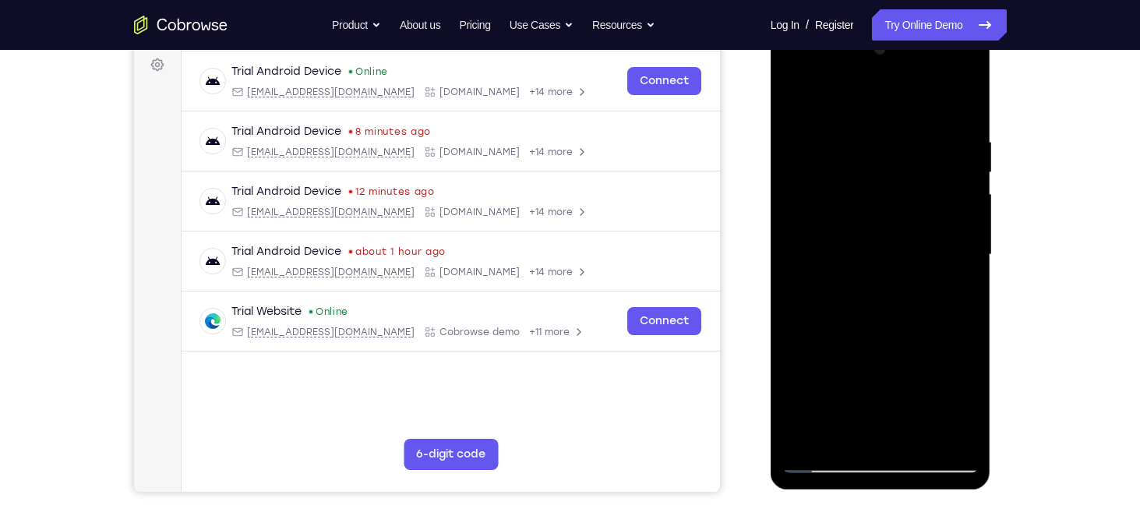
click at [930, 125] on div at bounding box center [880, 255] width 196 height 436
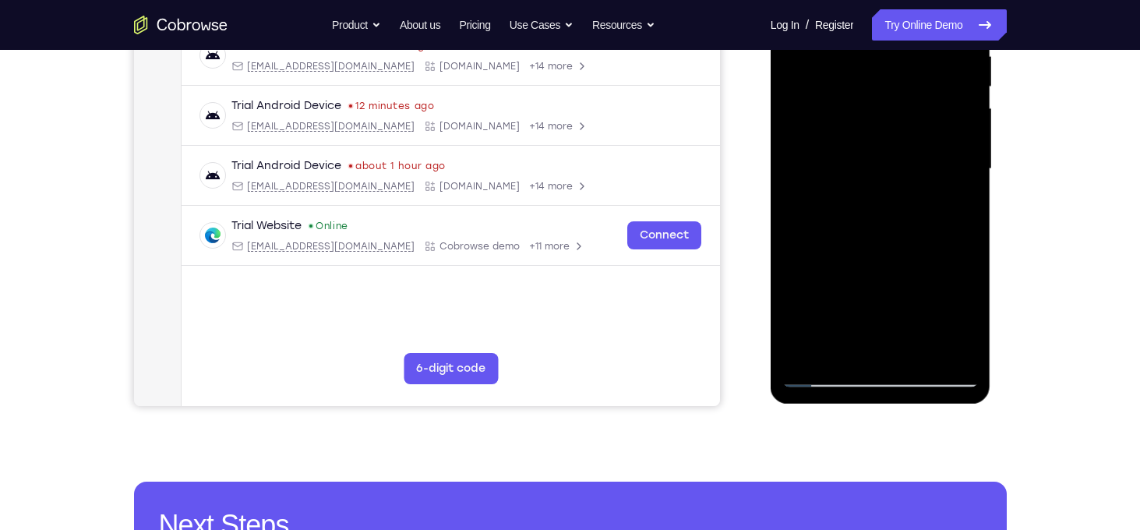
scroll to position [319, 0]
drag, startPoint x: 915, startPoint y: 260, endPoint x: 900, endPoint y: 101, distance: 160.5
click at [900, 101] on div at bounding box center [880, 168] width 196 height 436
drag, startPoint x: 920, startPoint y: 230, endPoint x: 901, endPoint y: 44, distance: 186.4
click at [901, 44] on div at bounding box center [880, 168] width 196 height 436
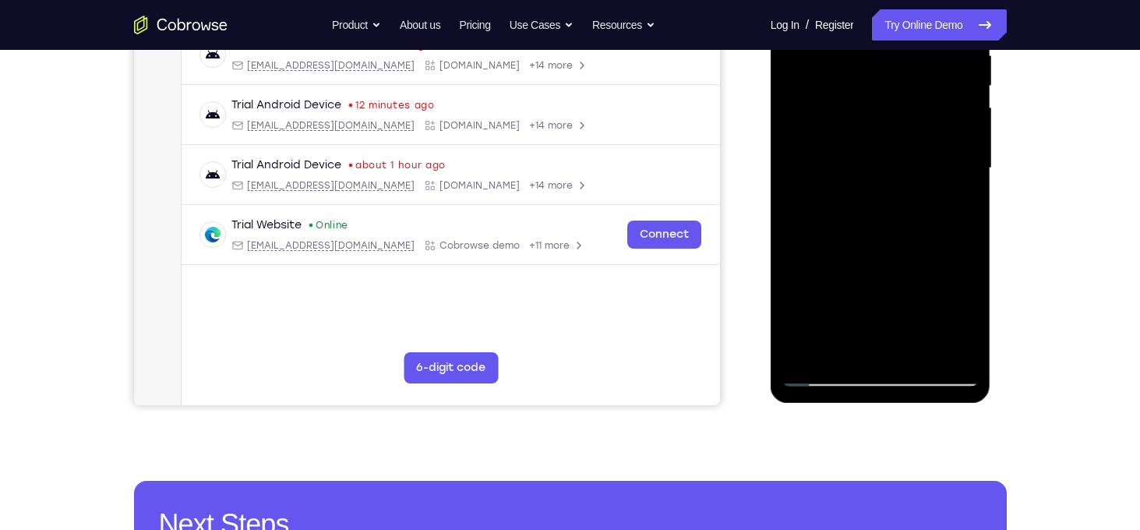
drag, startPoint x: 916, startPoint y: 213, endPoint x: 910, endPoint y: 49, distance: 163.7
click at [910, 49] on div at bounding box center [880, 168] width 196 height 436
drag, startPoint x: 906, startPoint y: 241, endPoint x: 911, endPoint y: 120, distance: 120.8
click at [911, 120] on div at bounding box center [880, 168] width 196 height 436
drag, startPoint x: 926, startPoint y: 205, endPoint x: 913, endPoint y: 100, distance: 106.0
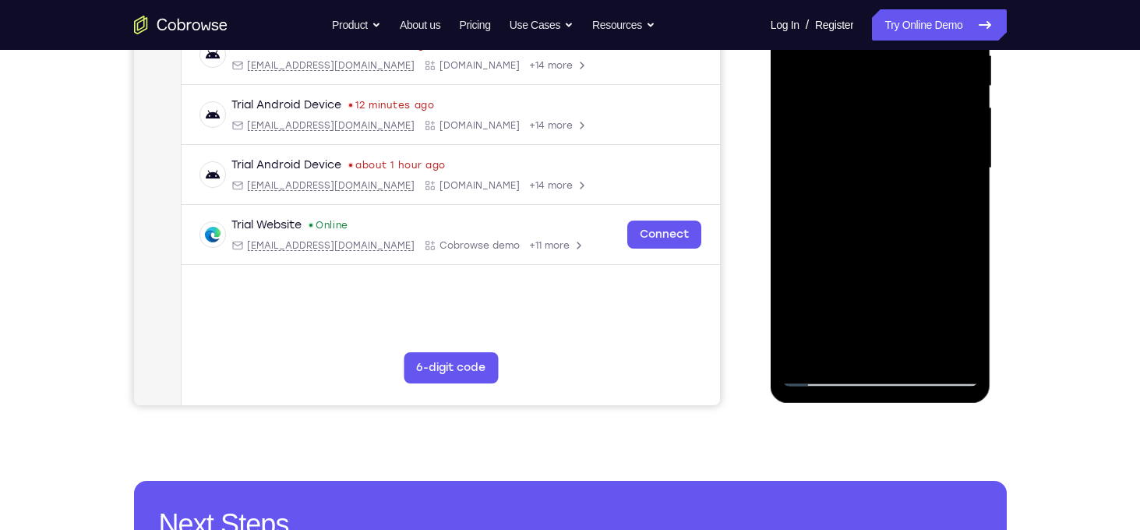
click at [913, 100] on div at bounding box center [880, 168] width 196 height 436
drag, startPoint x: 928, startPoint y: 209, endPoint x: 931, endPoint y: 160, distance: 49.2
click at [931, 160] on div at bounding box center [880, 168] width 196 height 436
drag, startPoint x: 943, startPoint y: 240, endPoint x: 943, endPoint y: 229, distance: 10.9
click at [943, 229] on div at bounding box center [880, 168] width 196 height 436
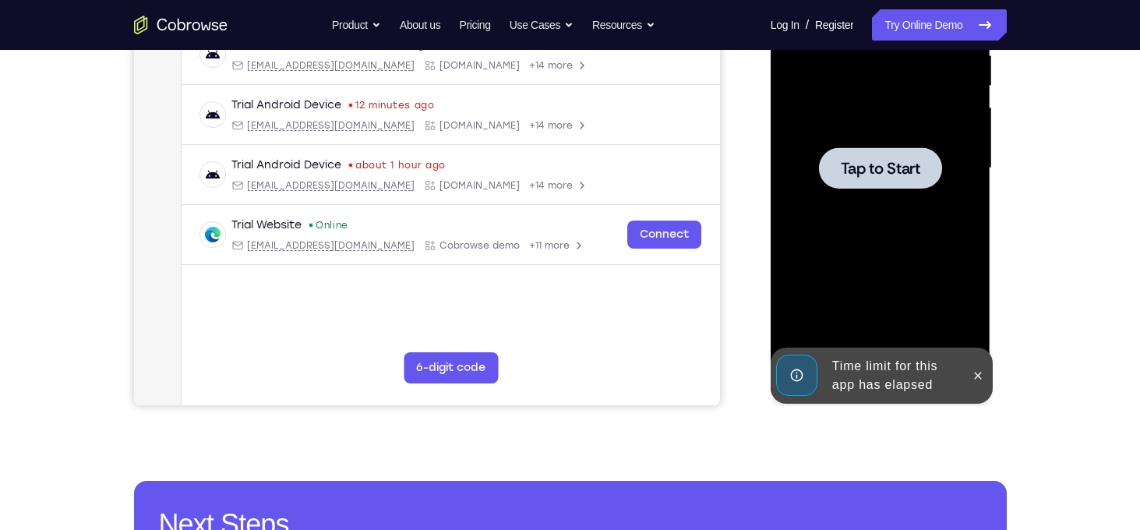
click at [869, 184] on div at bounding box center [880, 167] width 123 height 41
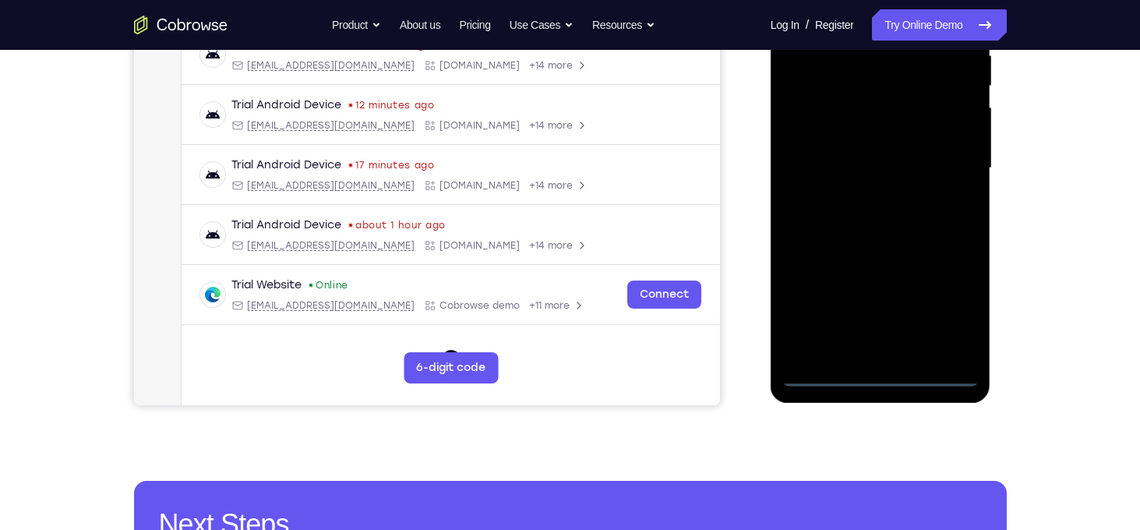
click at [880, 374] on div at bounding box center [880, 168] width 196 height 436
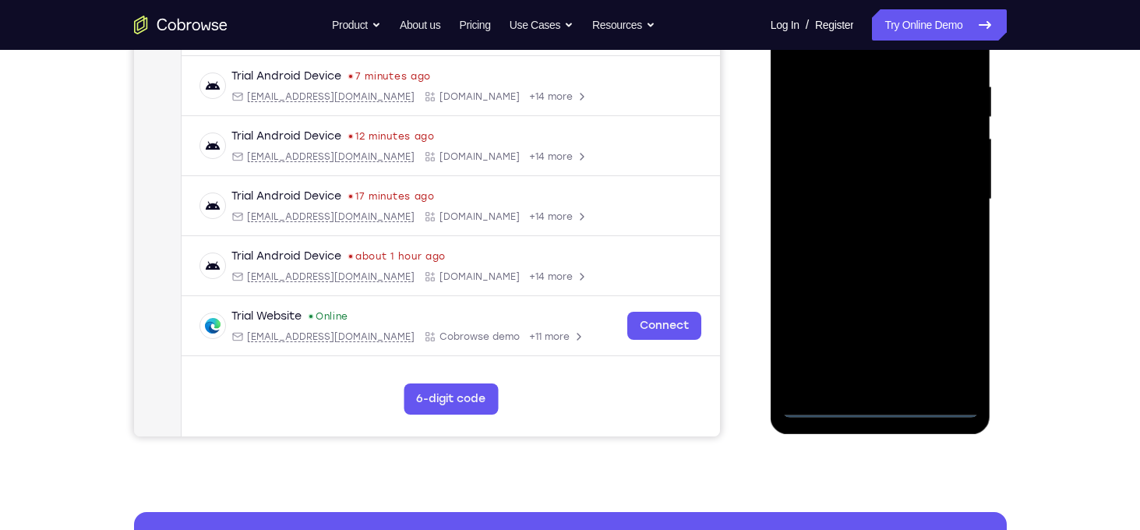
scroll to position [283, 0]
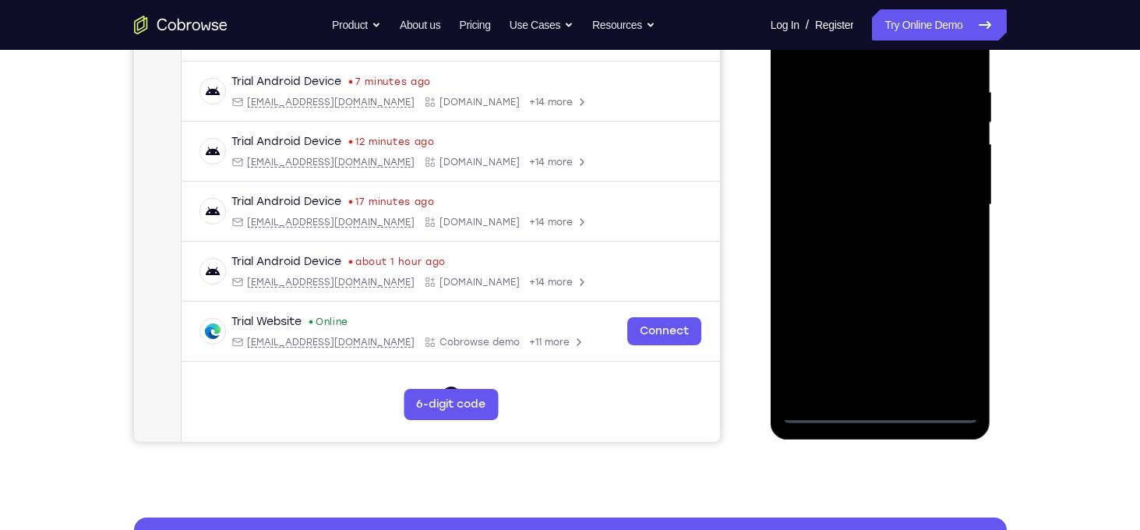
click at [948, 361] on div at bounding box center [880, 205] width 196 height 436
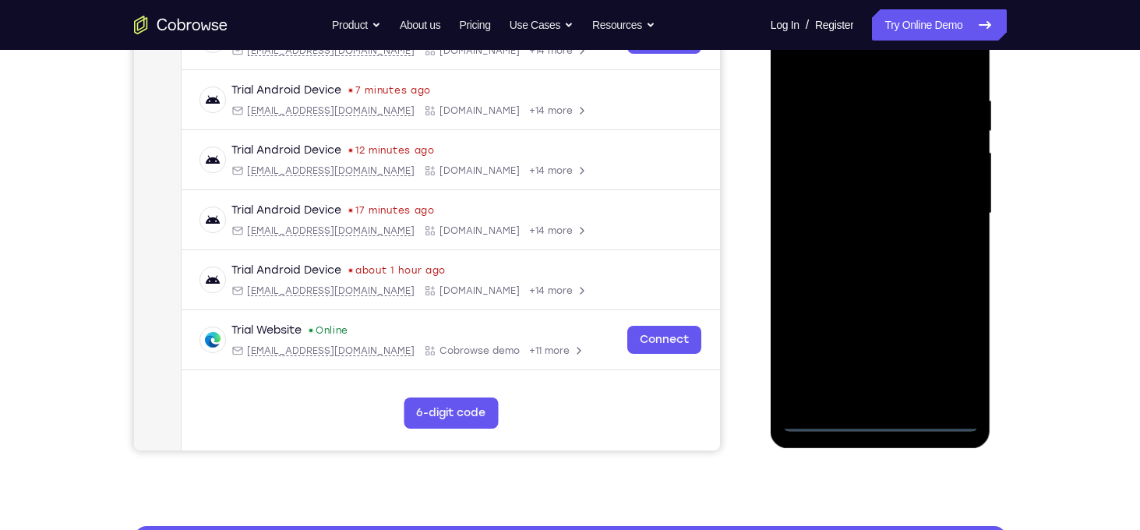
scroll to position [242, 0]
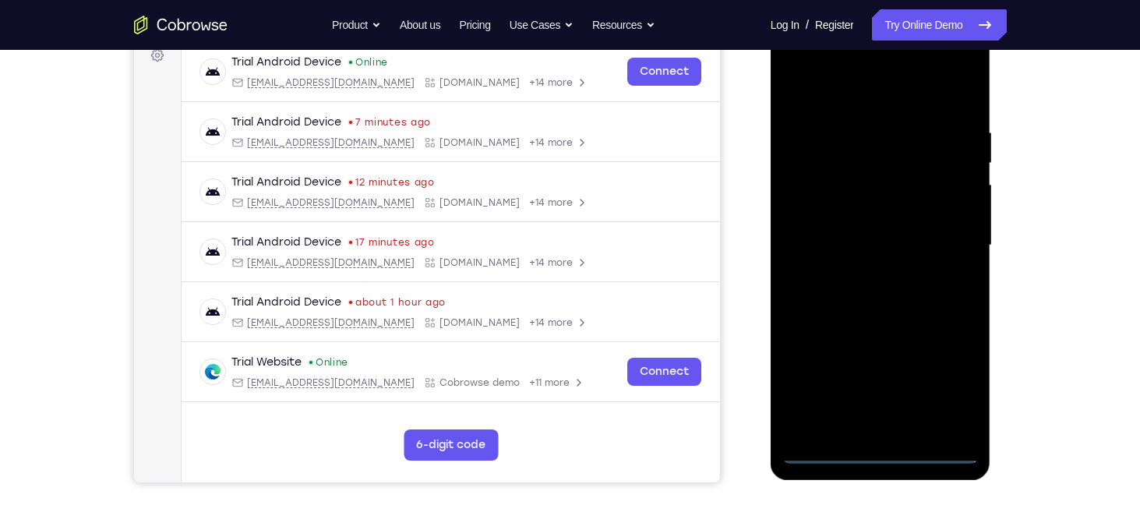
click at [875, 103] on div at bounding box center [880, 245] width 196 height 436
click at [948, 239] on div at bounding box center [880, 245] width 196 height 436
click at [863, 274] on div at bounding box center [880, 245] width 196 height 436
click at [866, 227] on div at bounding box center [880, 245] width 196 height 436
click at [836, 222] on div at bounding box center [880, 245] width 196 height 436
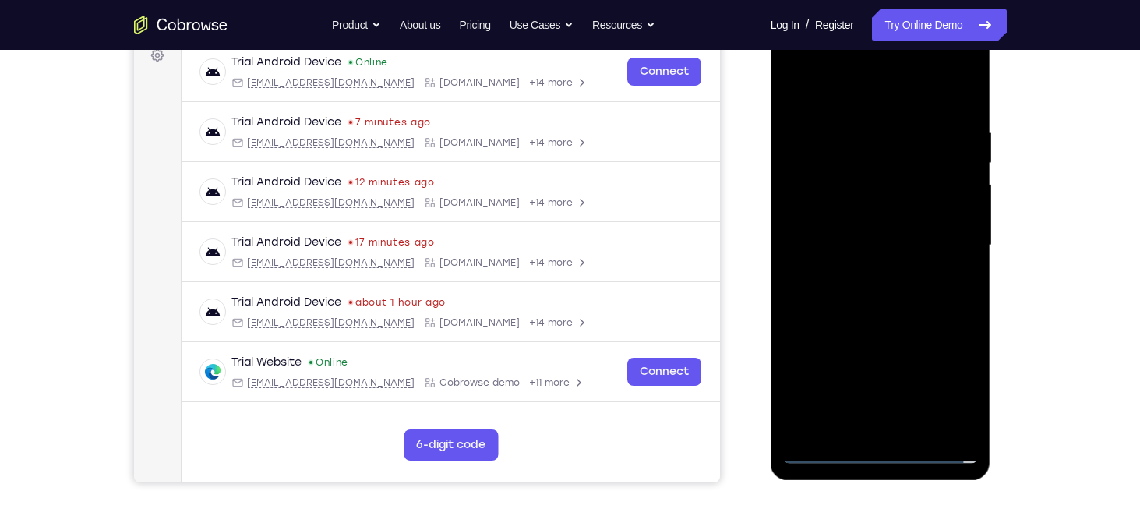
click at [838, 243] on div at bounding box center [880, 245] width 196 height 436
click at [892, 295] on div at bounding box center [880, 245] width 196 height 436
click at [919, 289] on div at bounding box center [880, 245] width 196 height 436
click at [930, 429] on div at bounding box center [880, 245] width 196 height 436
click at [862, 328] on div at bounding box center [880, 245] width 196 height 436
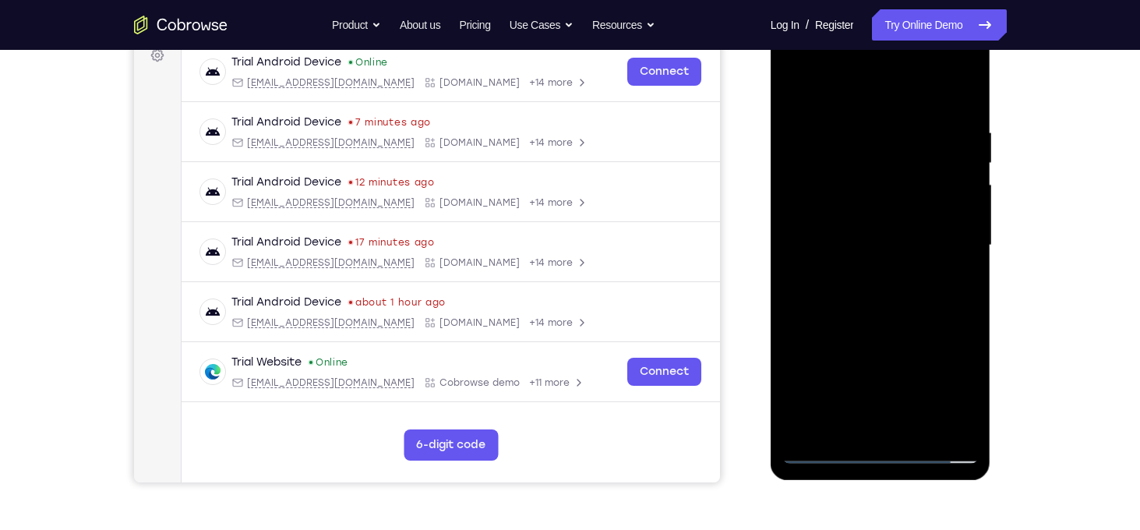
click at [793, 90] on div at bounding box center [880, 245] width 196 height 436
click at [968, 103] on div at bounding box center [880, 245] width 196 height 436
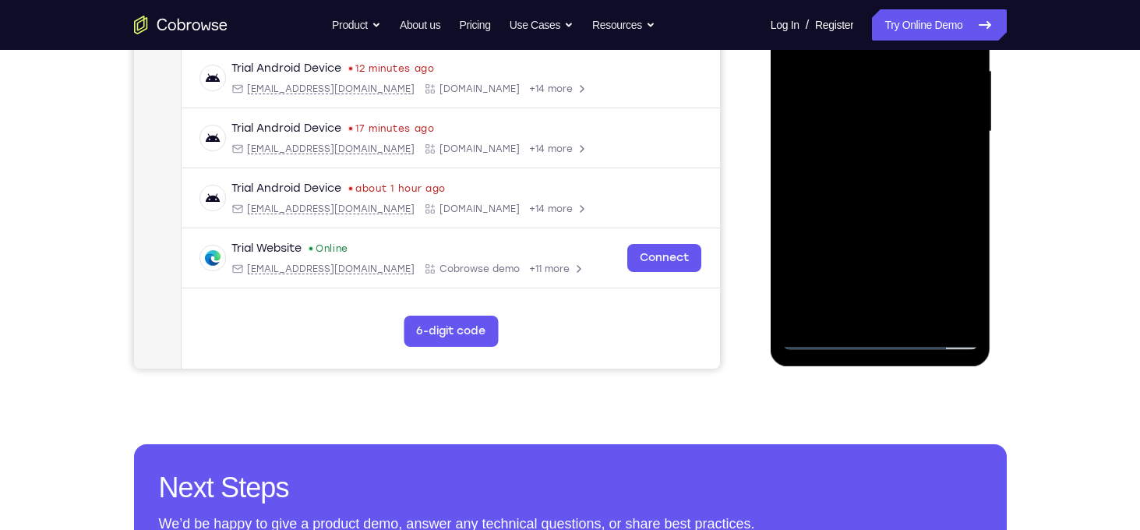
scroll to position [349, 0]
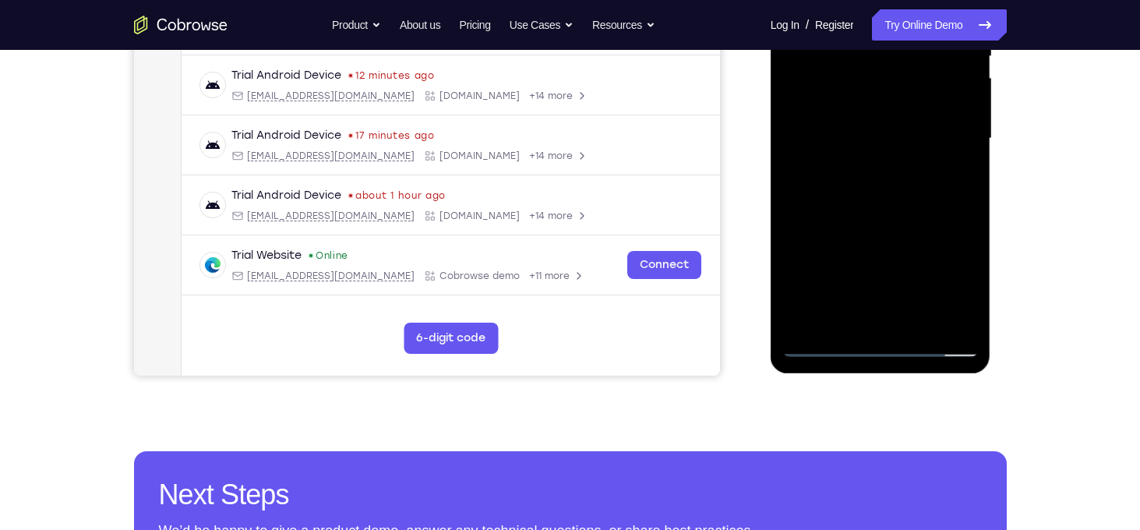
click at [1008, 150] on div "Your Support Agent Your Customer Web iOS Android Next Steps We’d be happy to gi…" at bounding box center [570, 215] width 997 height 1028
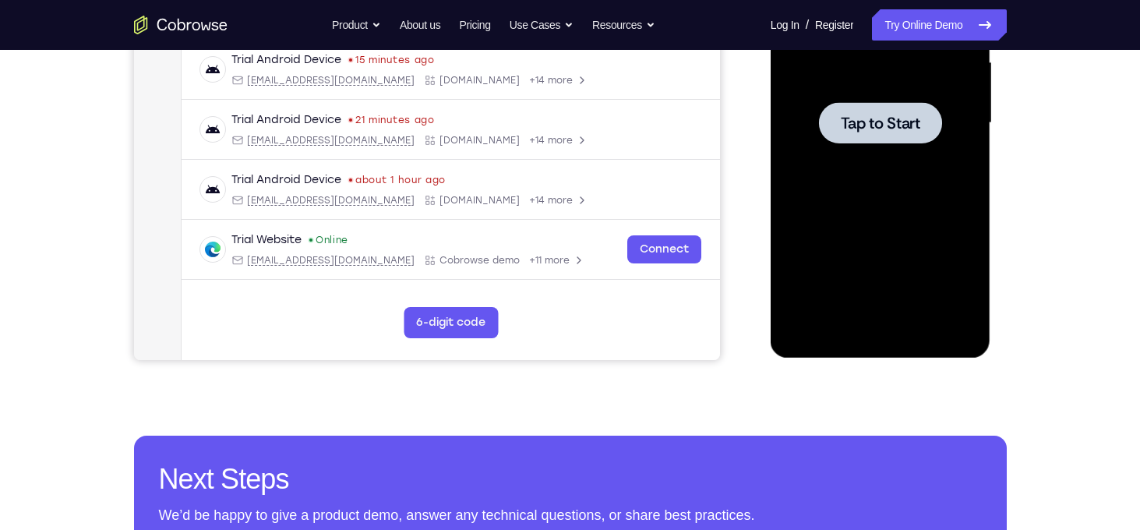
click at [1004, 96] on div at bounding box center [881, 121] width 249 height 479
